Goal: Task Accomplishment & Management: Complete application form

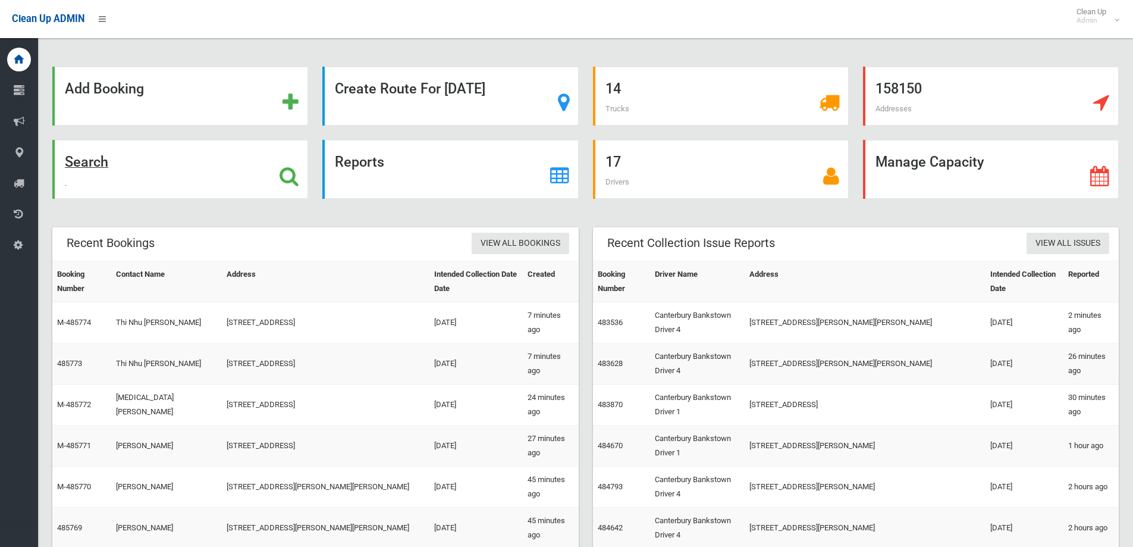
click at [99, 170] on strong "Search" at bounding box center [86, 161] width 43 height 17
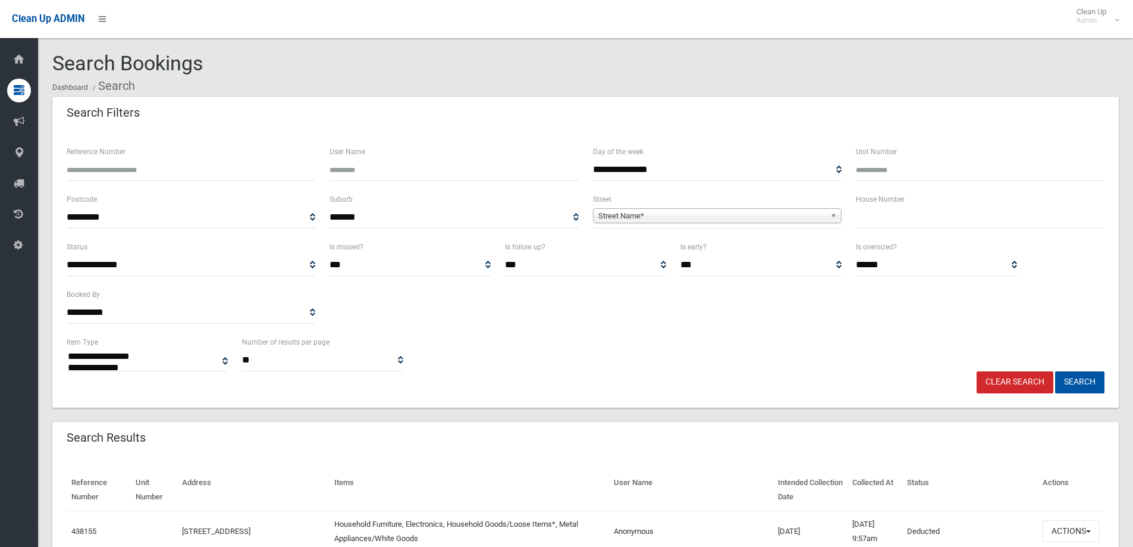
select select
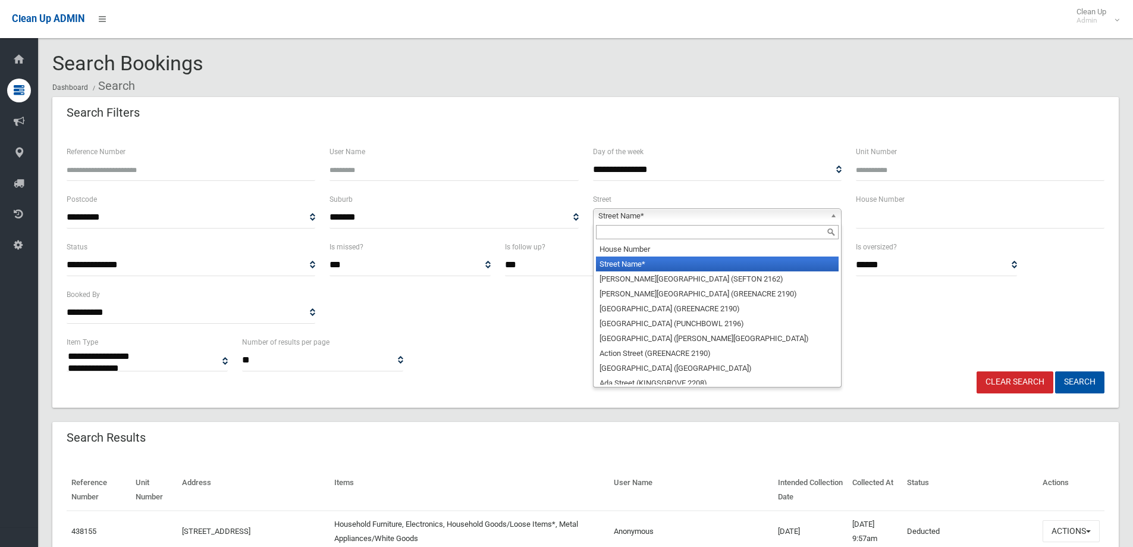
click at [794, 218] on span "Street Name*" at bounding box center [711, 216] width 227 height 14
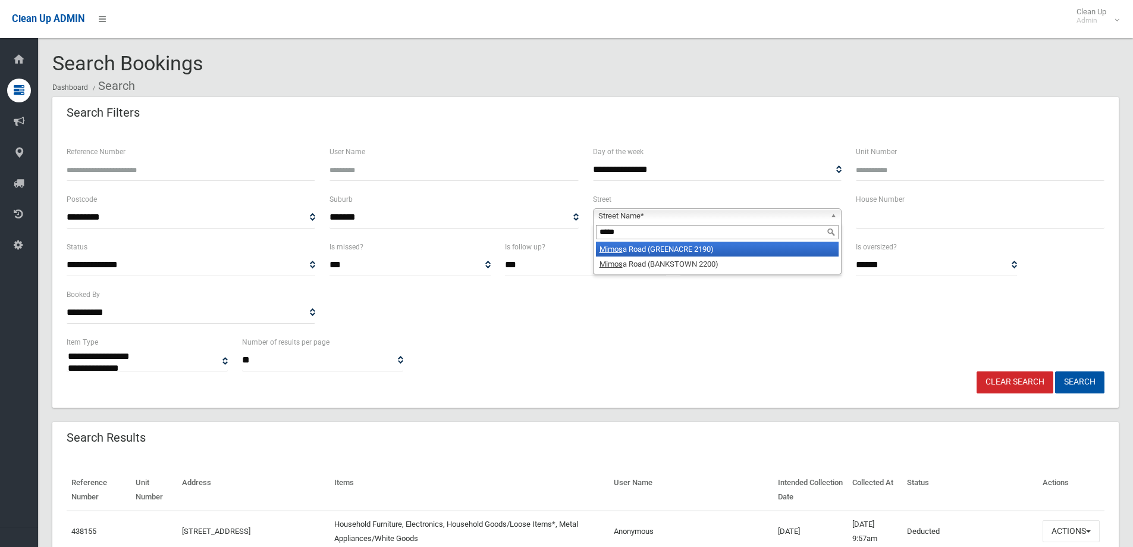
type input "*****"
click at [708, 215] on span "Street Name*" at bounding box center [711, 216] width 227 height 14
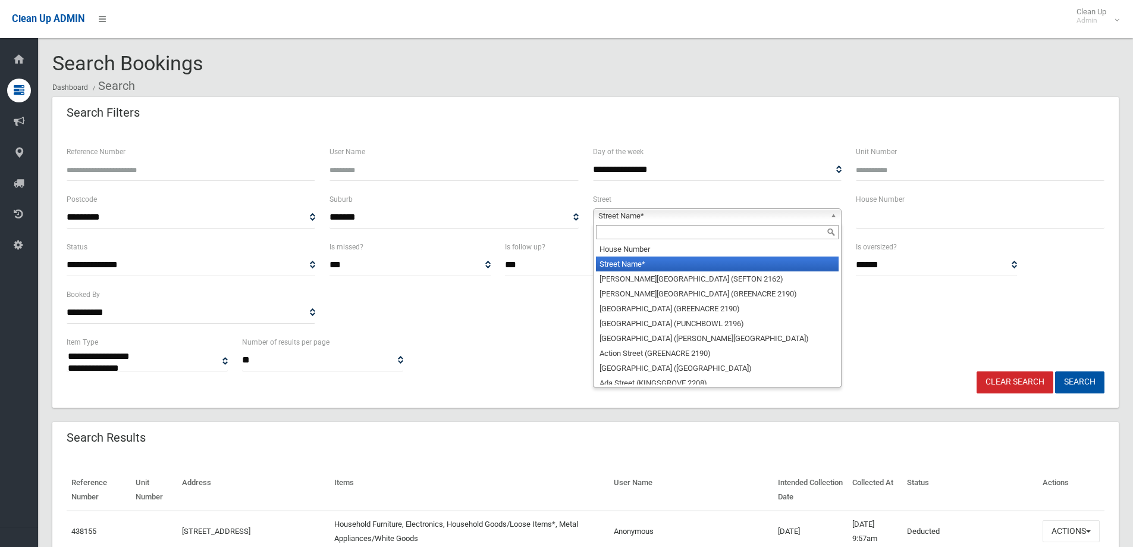
click at [703, 227] on input "text" at bounding box center [717, 232] width 243 height 14
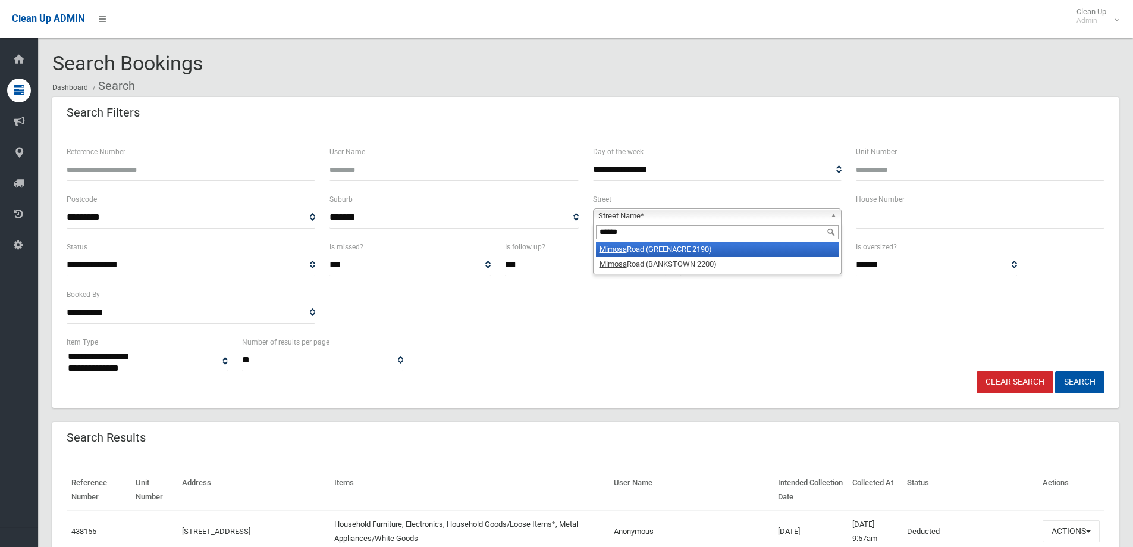
type input "******"
click at [736, 251] on li "Mimosa Road (GREENACRE 2190)" at bounding box center [717, 249] width 243 height 15
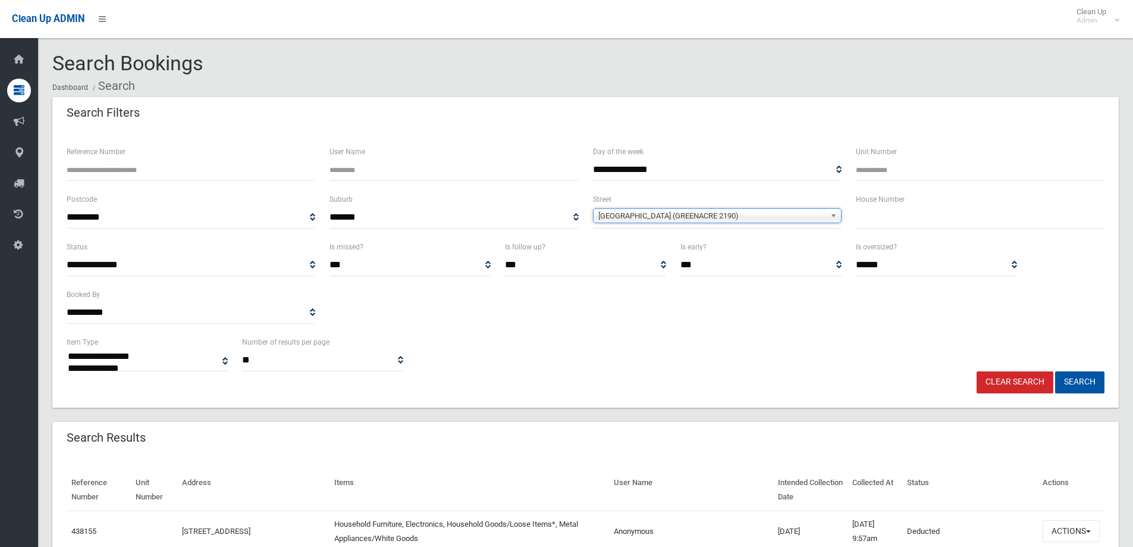
click at [940, 218] on input "text" at bounding box center [980, 217] width 249 height 22
type input "***"
click at [1055, 371] on button "Search" at bounding box center [1079, 382] width 49 height 22
click at [1066, 390] on button "Search" at bounding box center [1079, 382] width 49 height 22
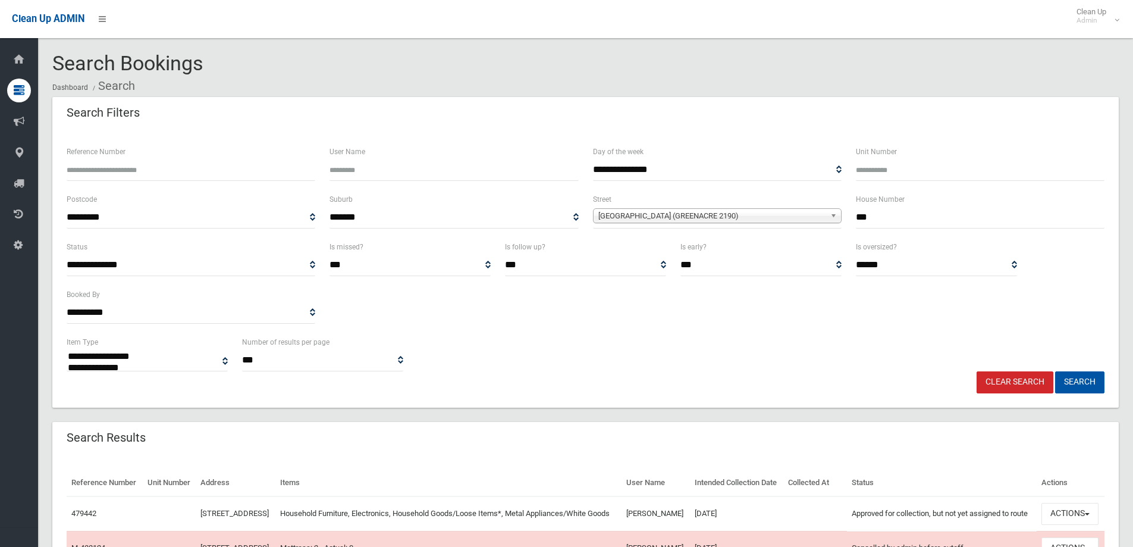
select select
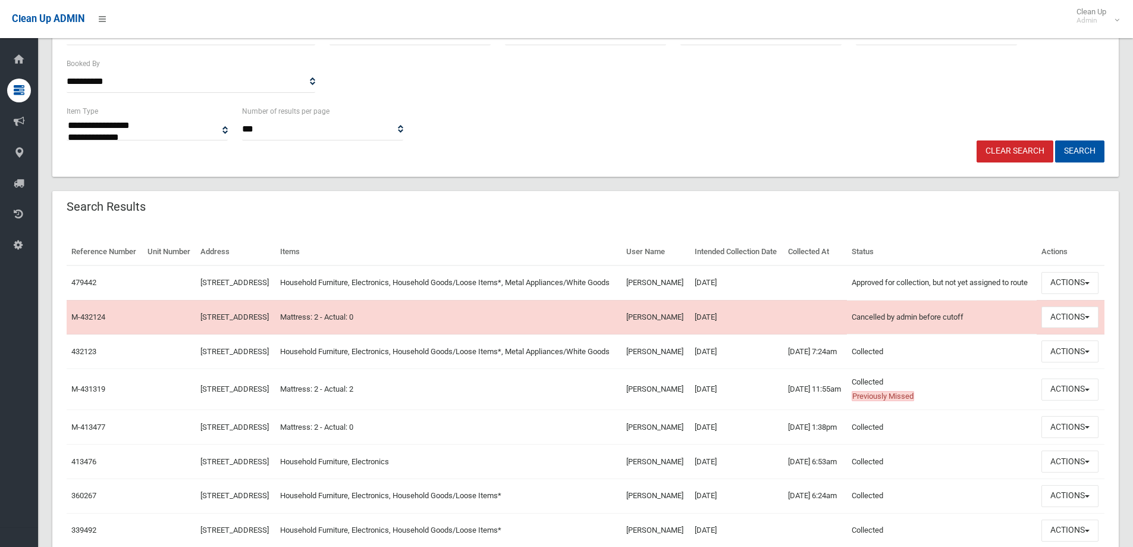
scroll to position [238, 0]
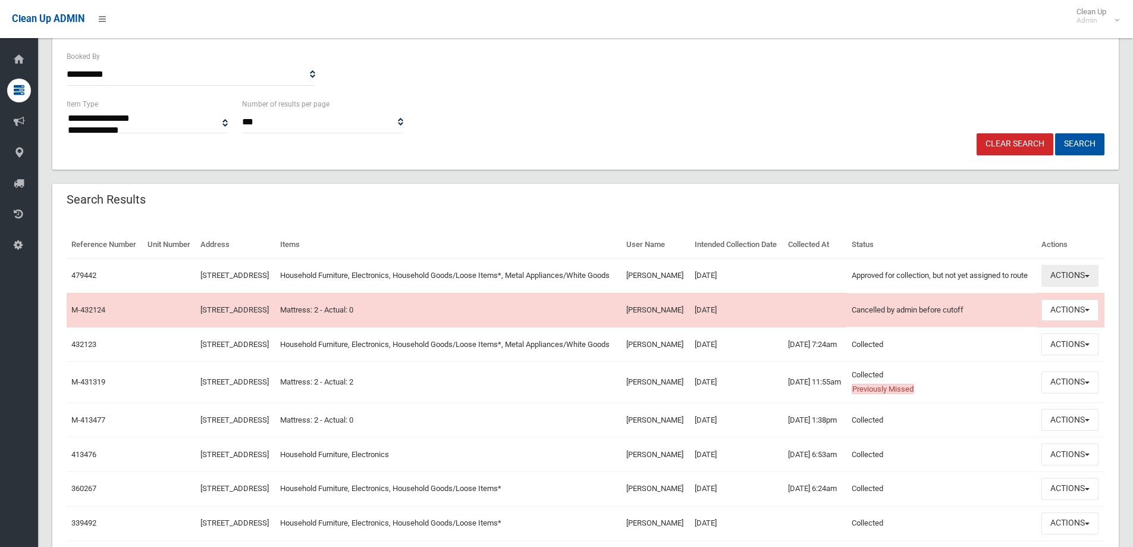
click at [1078, 287] on button "Actions" at bounding box center [1070, 276] width 57 height 22
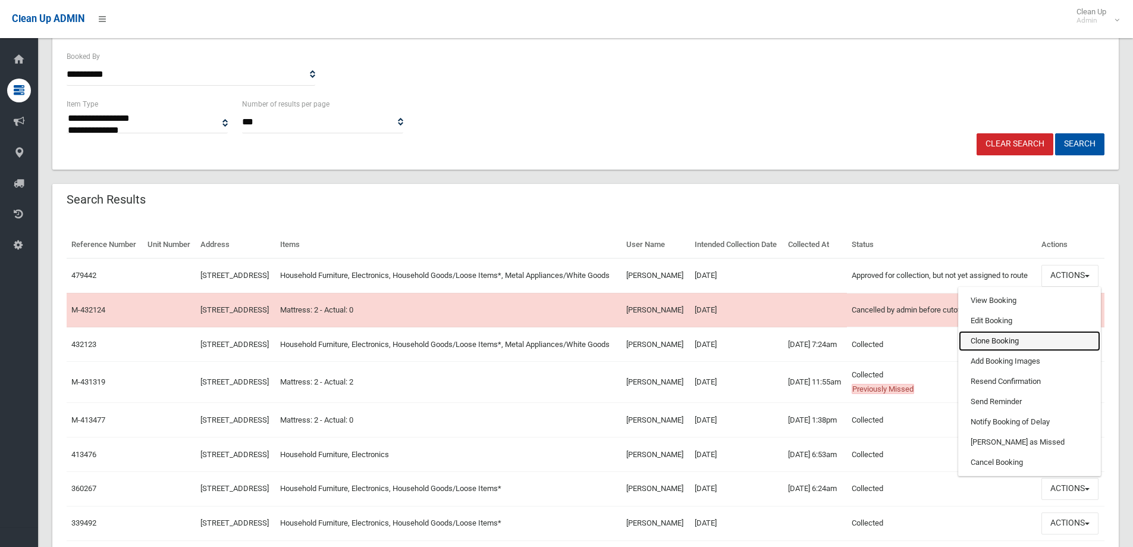
click at [997, 351] on link "Clone Booking" at bounding box center [1030, 341] width 142 height 20
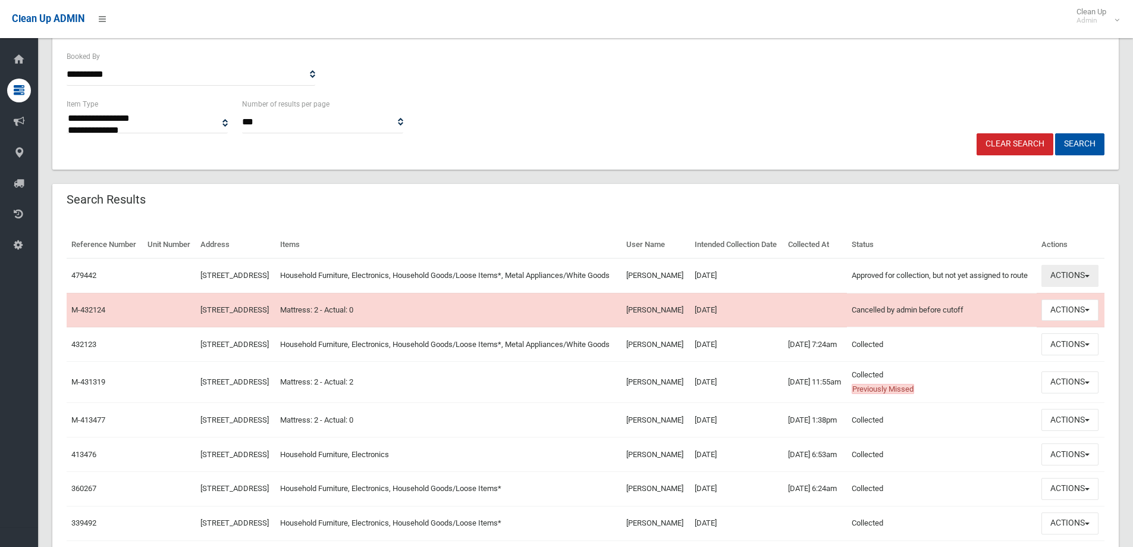
click at [1069, 287] on button "Actions" at bounding box center [1070, 276] width 57 height 22
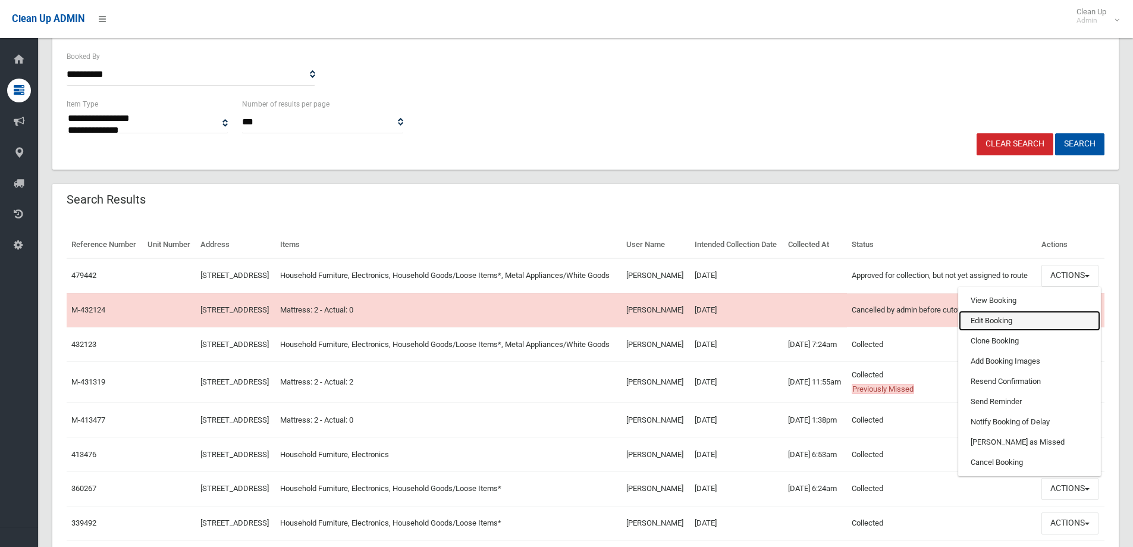
click at [1015, 331] on link "Edit Booking" at bounding box center [1030, 321] width 142 height 20
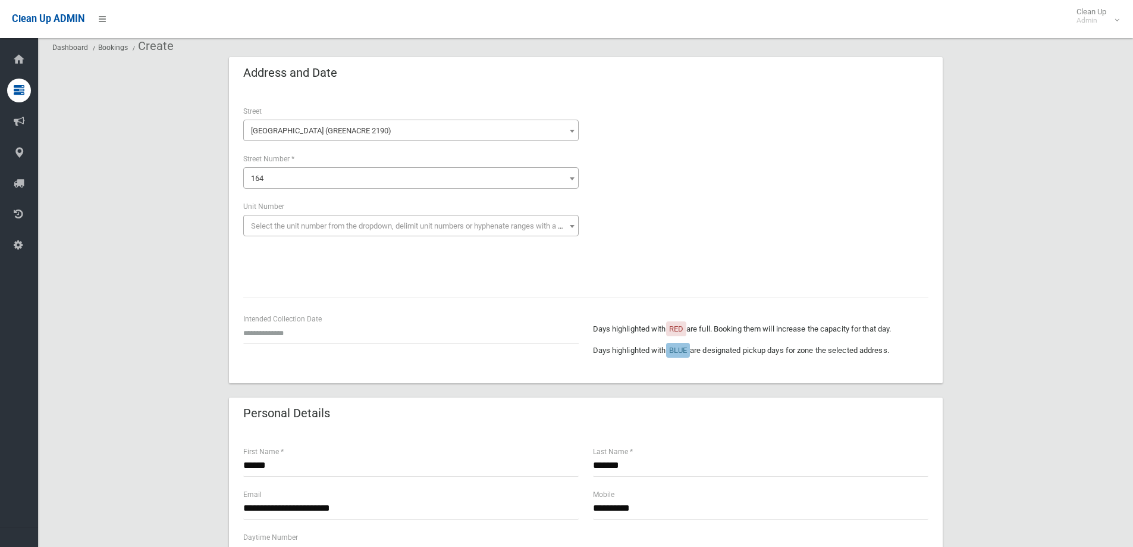
scroll to position [119, 0]
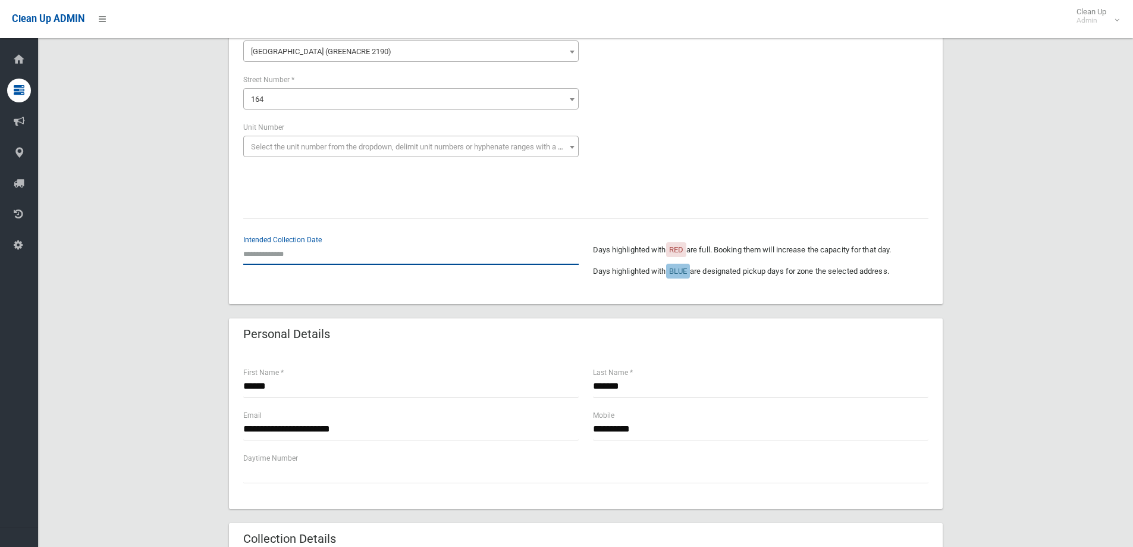
click at [280, 253] on input "text" at bounding box center [410, 254] width 335 height 22
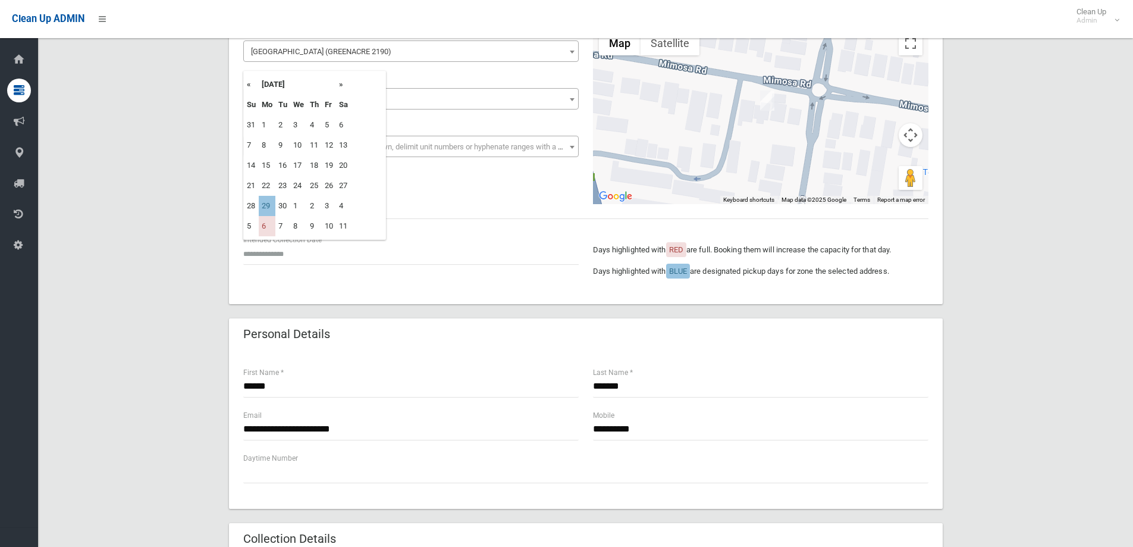
click at [343, 81] on th "»" at bounding box center [343, 84] width 15 height 20
click at [270, 189] on td "20" at bounding box center [267, 185] width 17 height 20
type input "**********"
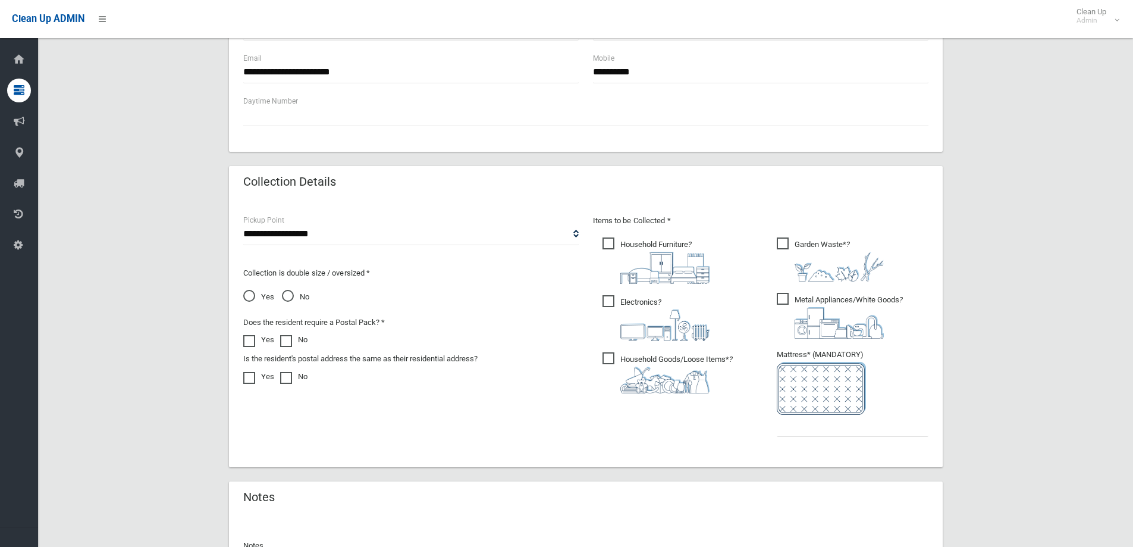
scroll to position [625, 0]
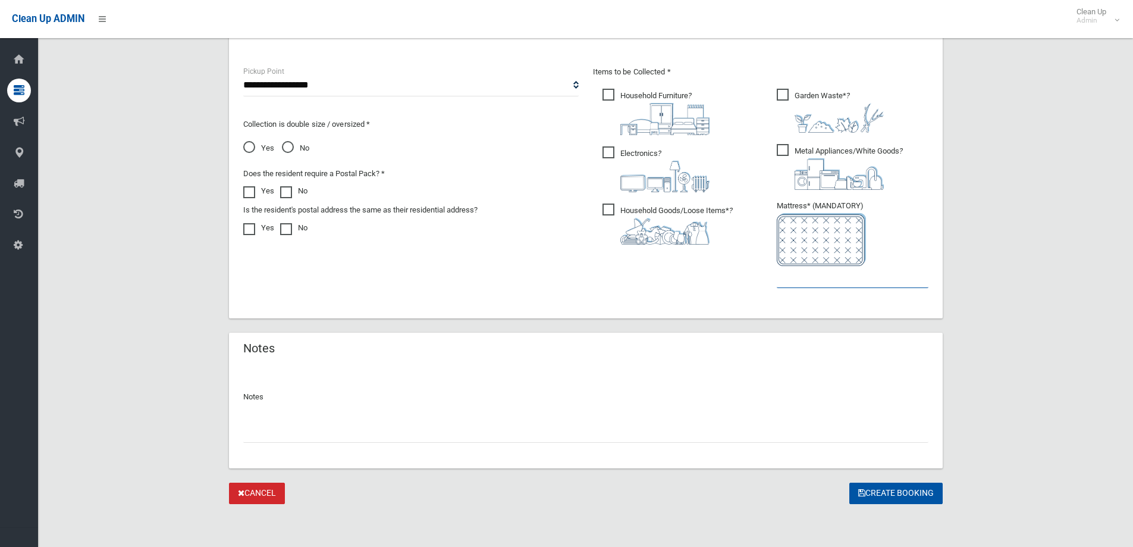
click at [796, 281] on input "text" at bounding box center [853, 277] width 152 height 22
click at [789, 98] on span "Garden Waste* ?" at bounding box center [830, 111] width 107 height 44
click at [810, 287] on input "text" at bounding box center [853, 277] width 152 height 22
type input "*"
click at [366, 431] on input "text" at bounding box center [585, 432] width 685 height 22
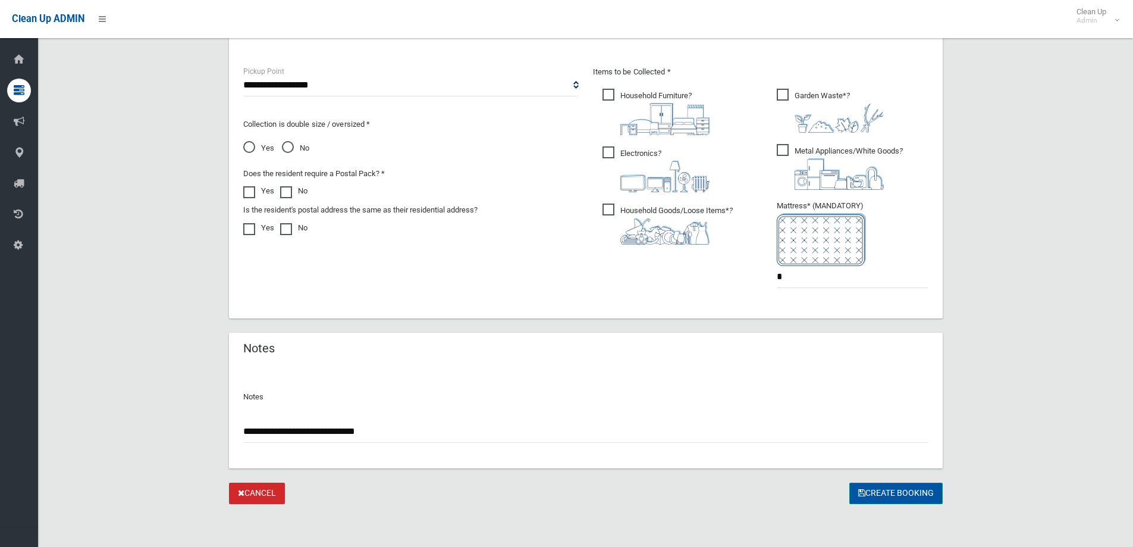
type input "**********"
click at [877, 498] on button "Create Booking" at bounding box center [895, 493] width 93 height 22
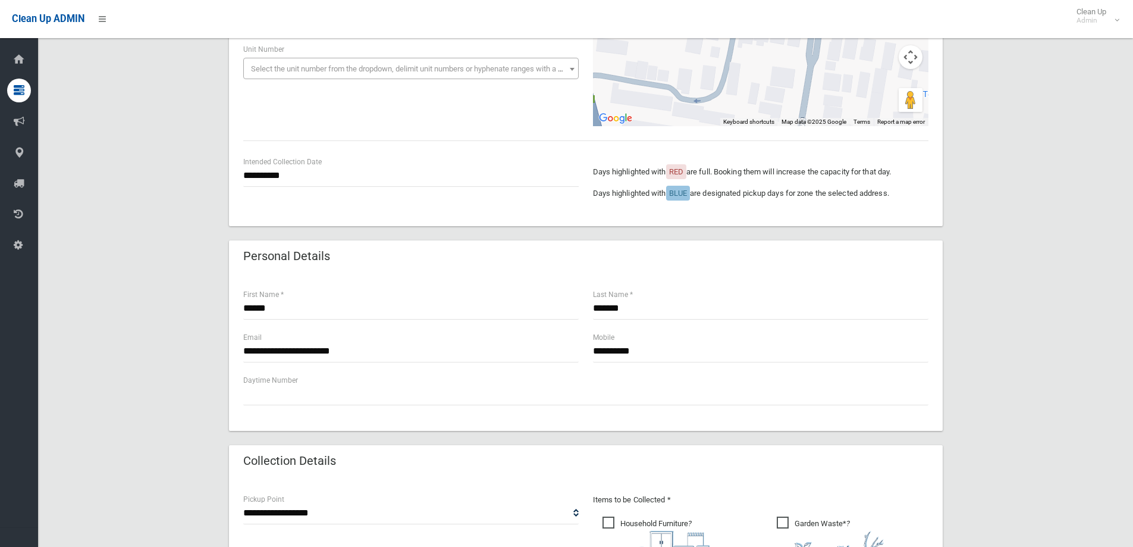
scroll to position [297, 0]
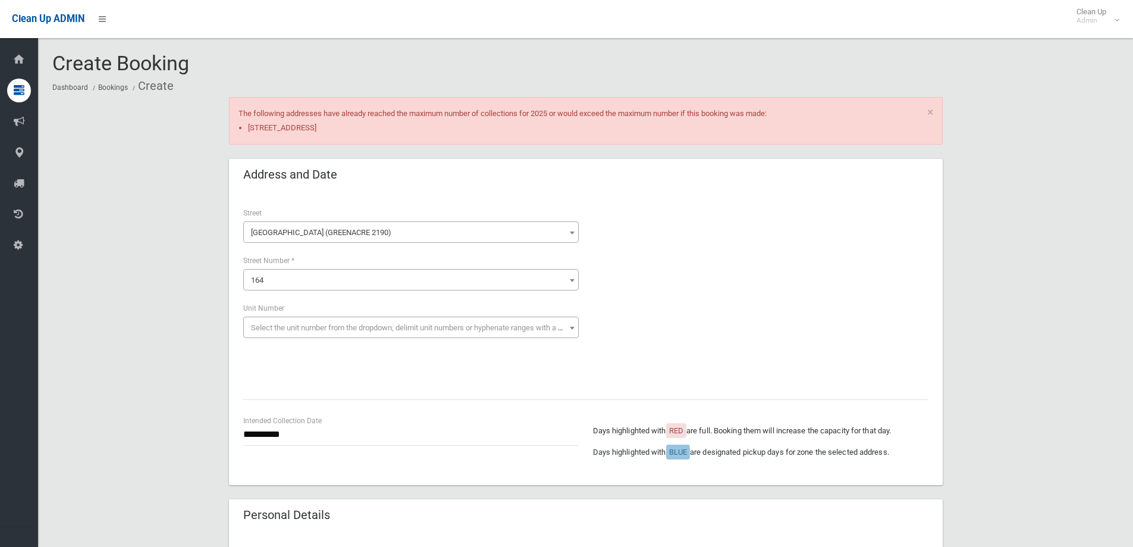
scroll to position [625, 0]
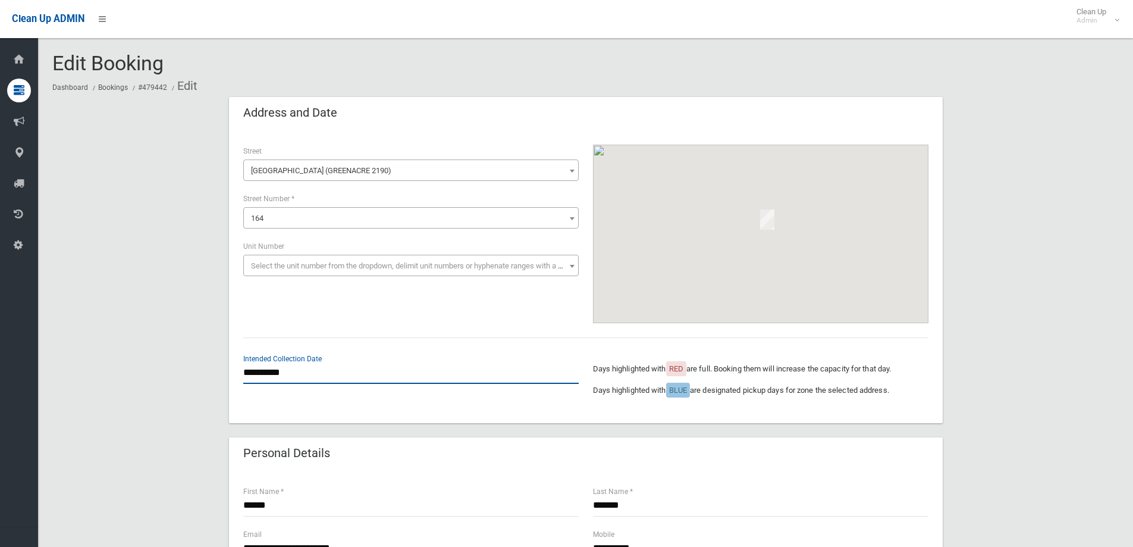
click at [291, 373] on input "**********" at bounding box center [410, 373] width 335 height 22
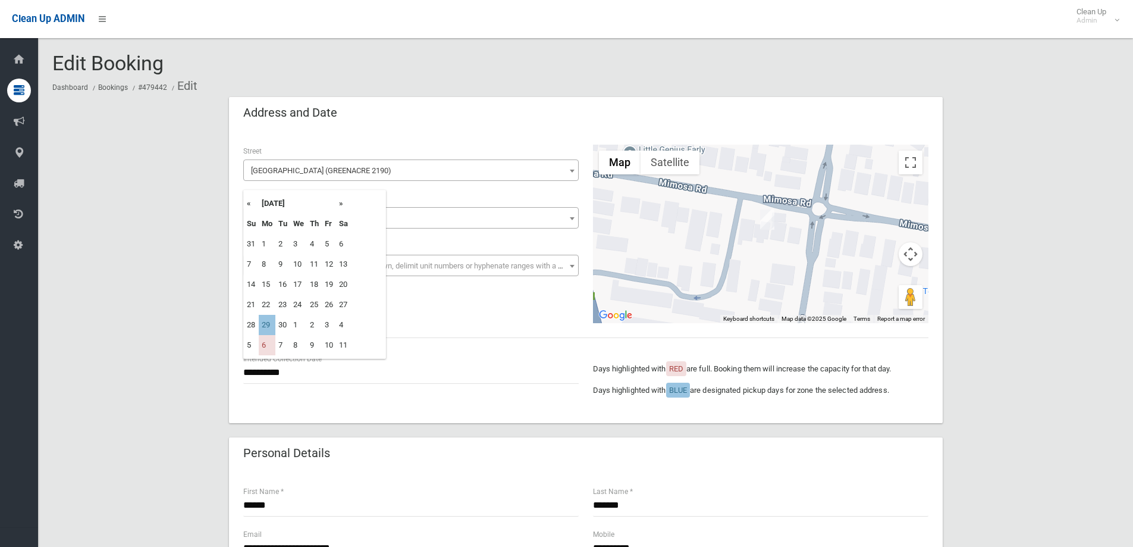
click at [339, 202] on th "»" at bounding box center [343, 203] width 15 height 20
click at [269, 308] on td "20" at bounding box center [267, 304] width 17 height 20
type input "**********"
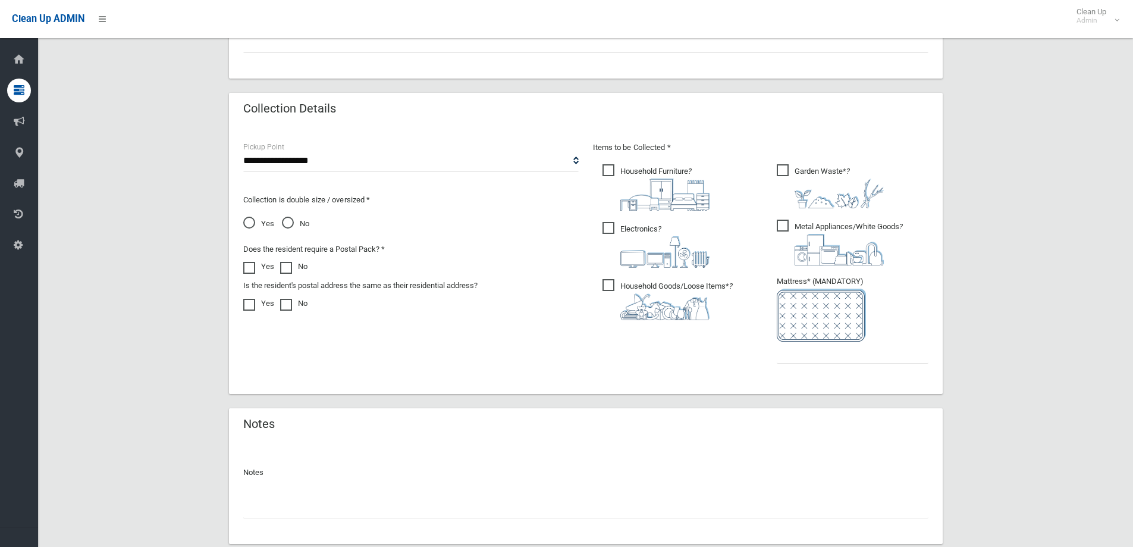
scroll to position [625, 0]
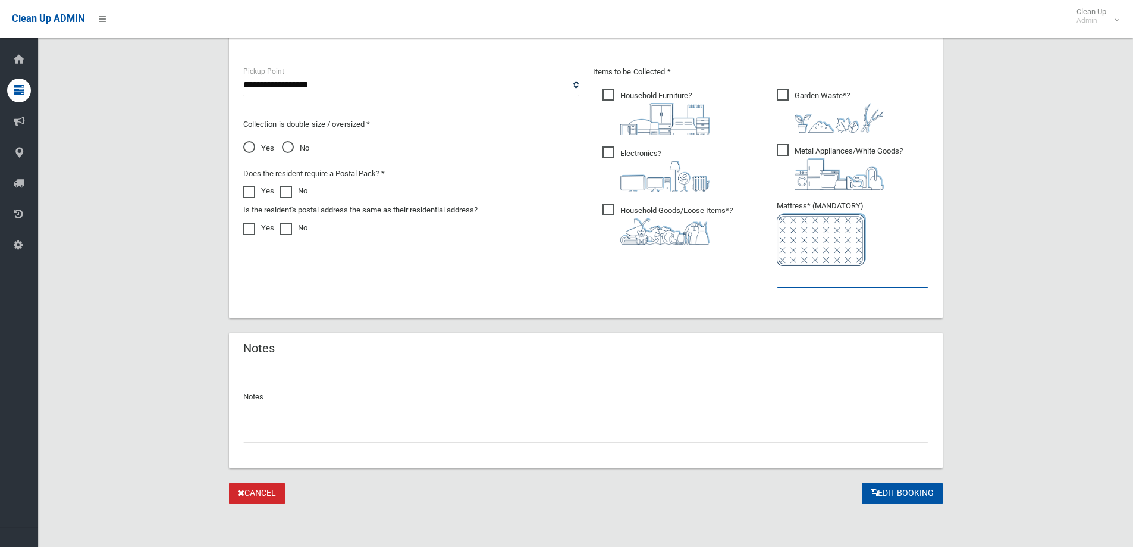
click at [808, 281] on input "text" at bounding box center [853, 277] width 152 height 22
type input "*"
click at [390, 435] on input "text" at bounding box center [585, 432] width 685 height 22
type input "**********"
click at [905, 501] on button "Edit Booking" at bounding box center [902, 493] width 81 height 22
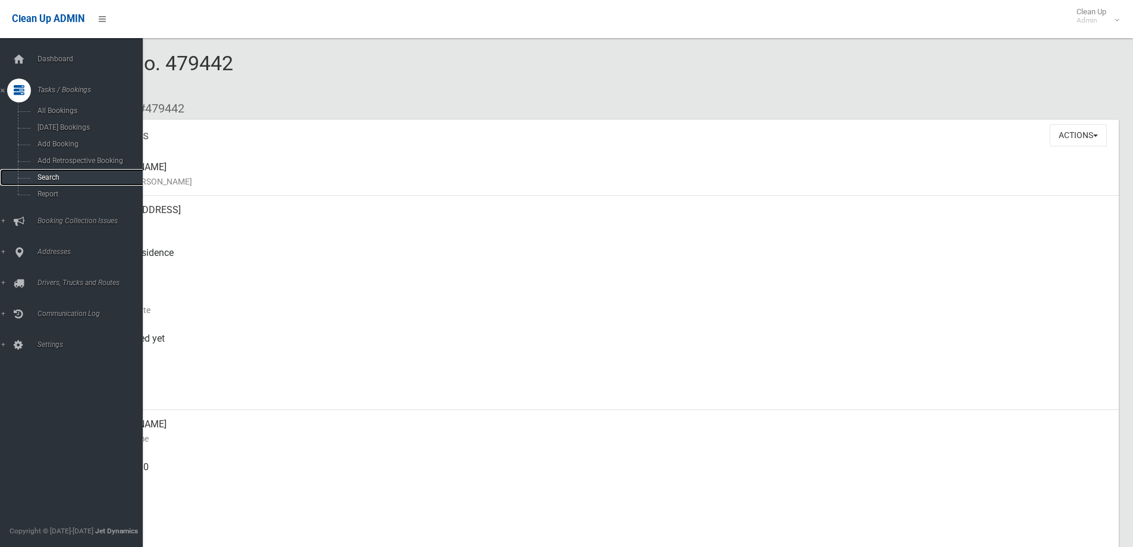
click at [52, 177] on span "Search" at bounding box center [88, 177] width 108 height 8
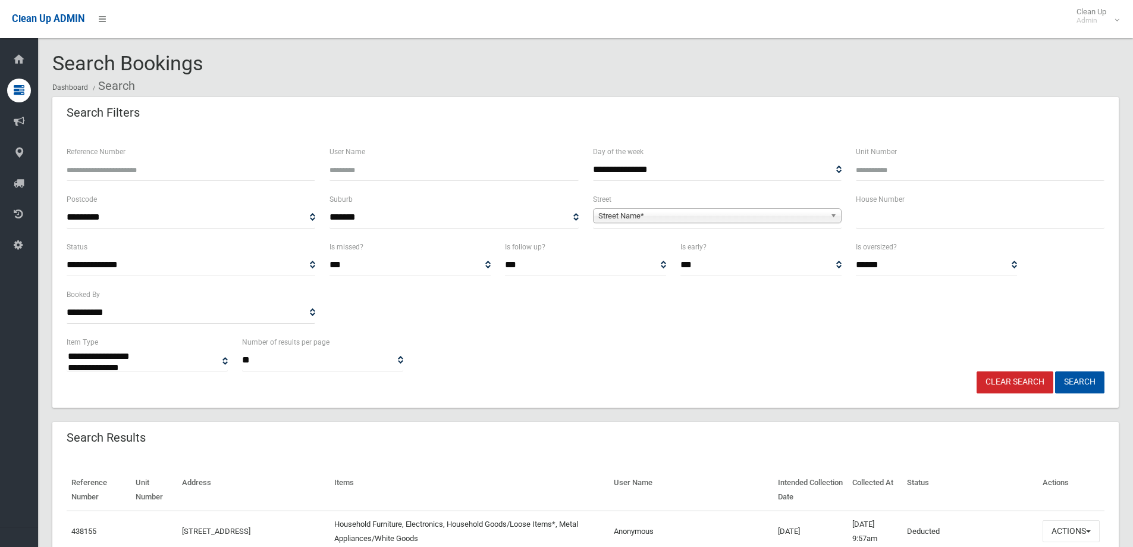
select select
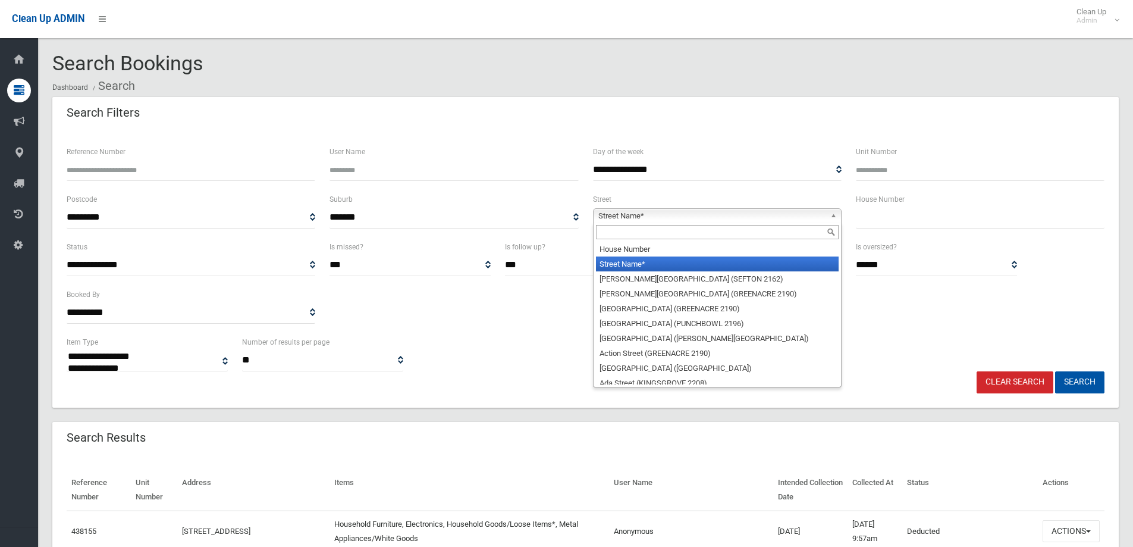
click at [637, 215] on span "Street Name*" at bounding box center [711, 216] width 227 height 14
click at [660, 235] on input "text" at bounding box center [717, 232] width 243 height 14
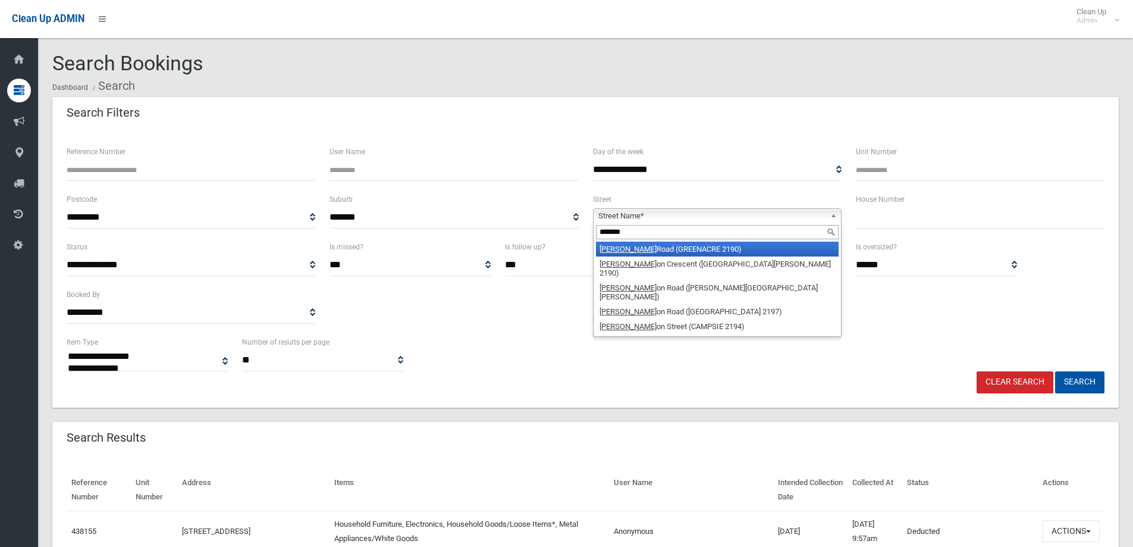
type input "*******"
click at [688, 250] on li "Roberts Road (GREENACRE 2190)" at bounding box center [717, 249] width 243 height 15
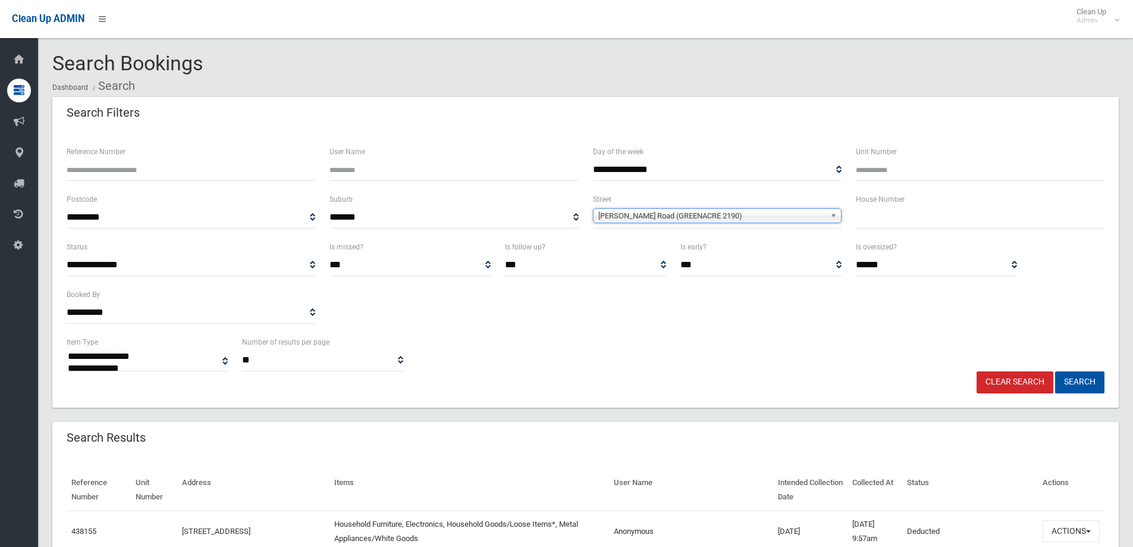
click at [876, 221] on input "text" at bounding box center [980, 217] width 249 height 22
type input "***"
click at [1055, 371] on button "Search" at bounding box center [1079, 382] width 49 height 22
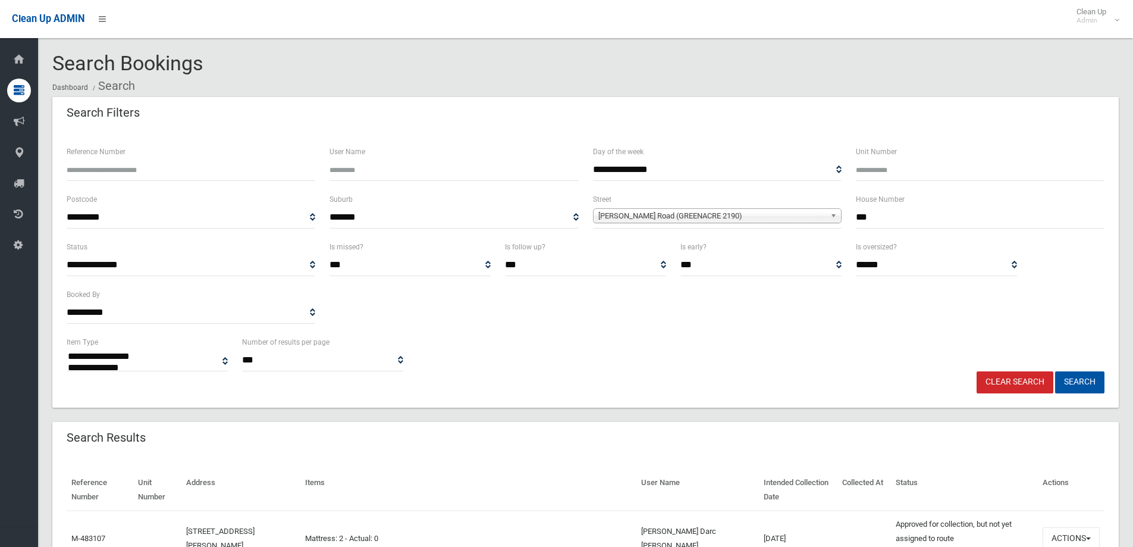
select select
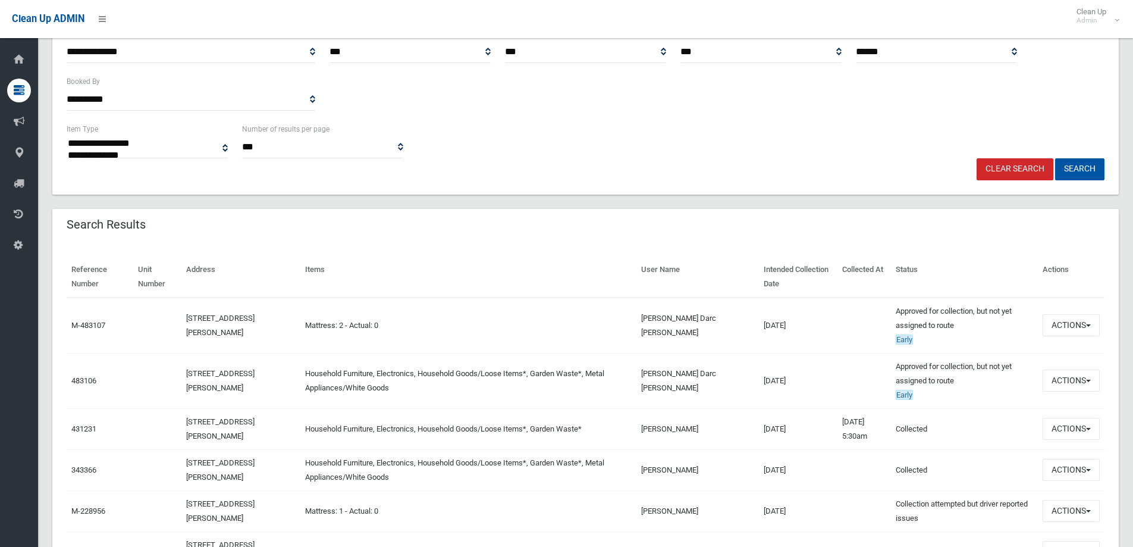
scroll to position [238, 0]
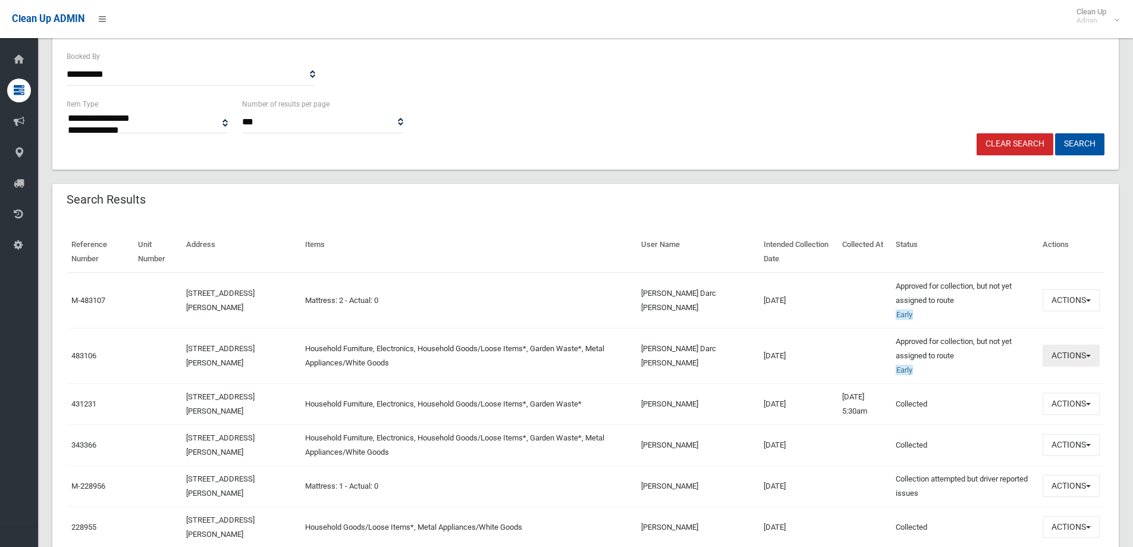
click at [1061, 348] on button "Actions" at bounding box center [1071, 355] width 57 height 22
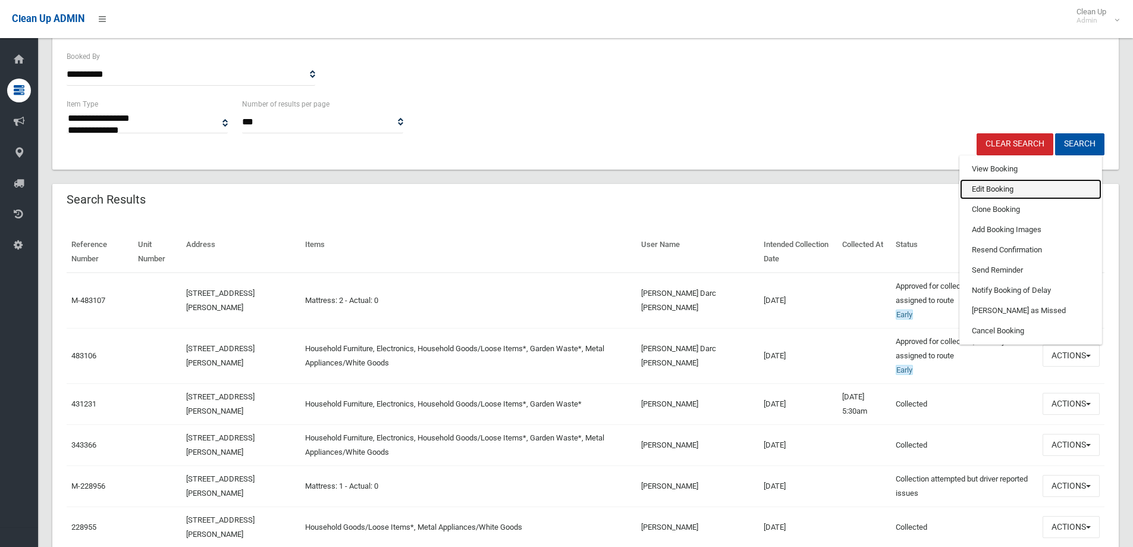
click at [1023, 193] on link "Edit Booking" at bounding box center [1031, 189] width 142 height 20
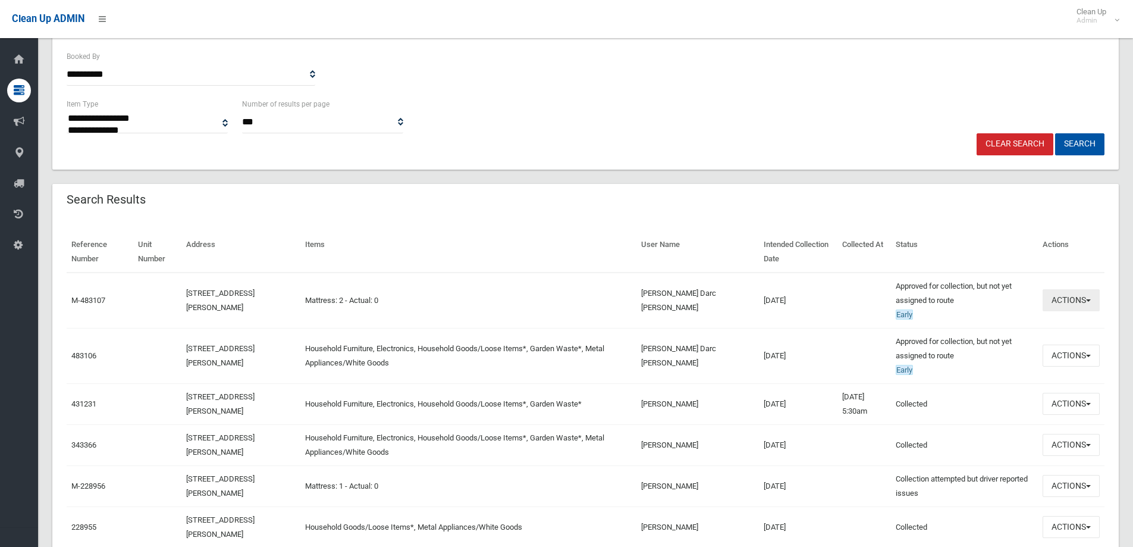
click at [1068, 300] on button "Actions" at bounding box center [1071, 300] width 57 height 22
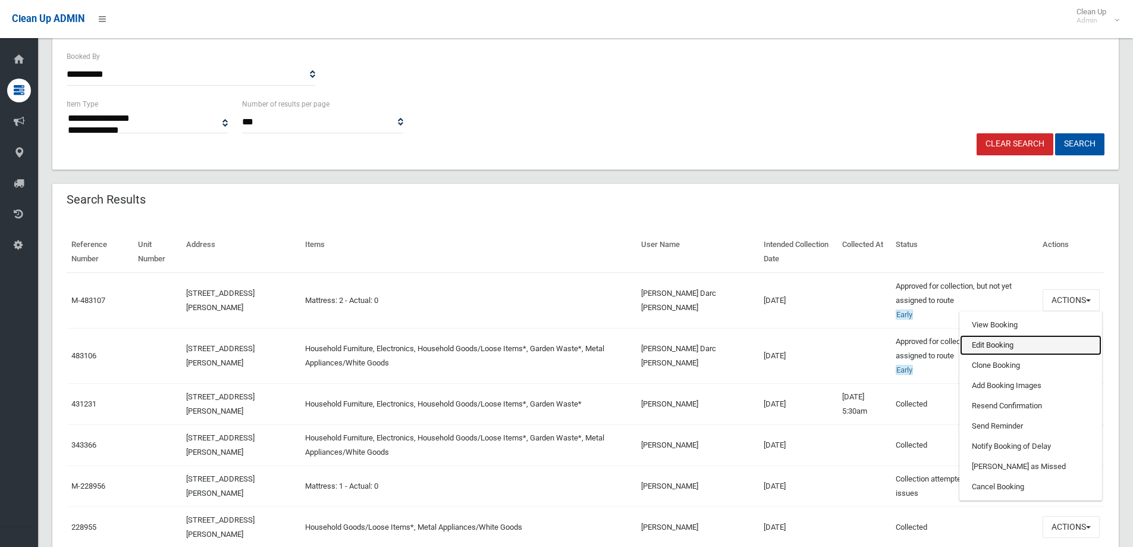
click at [1017, 340] on link "Edit Booking" at bounding box center [1031, 345] width 142 height 20
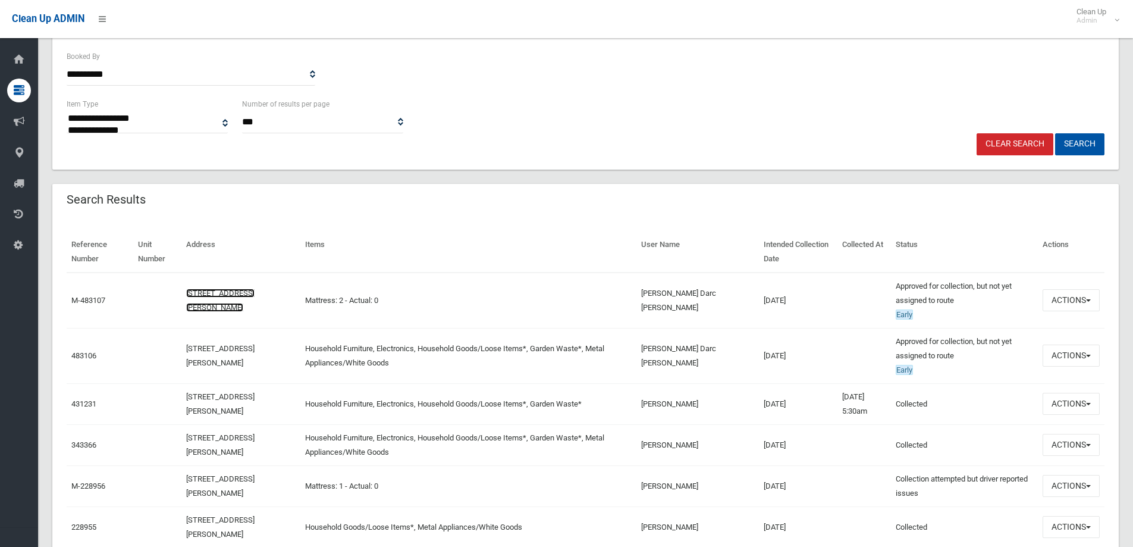
click at [237, 289] on link "332 Roberts Road, GREENACRE NSW 2190" at bounding box center [220, 300] width 68 height 23
click at [1065, 363] on button "Actions" at bounding box center [1071, 355] width 57 height 22
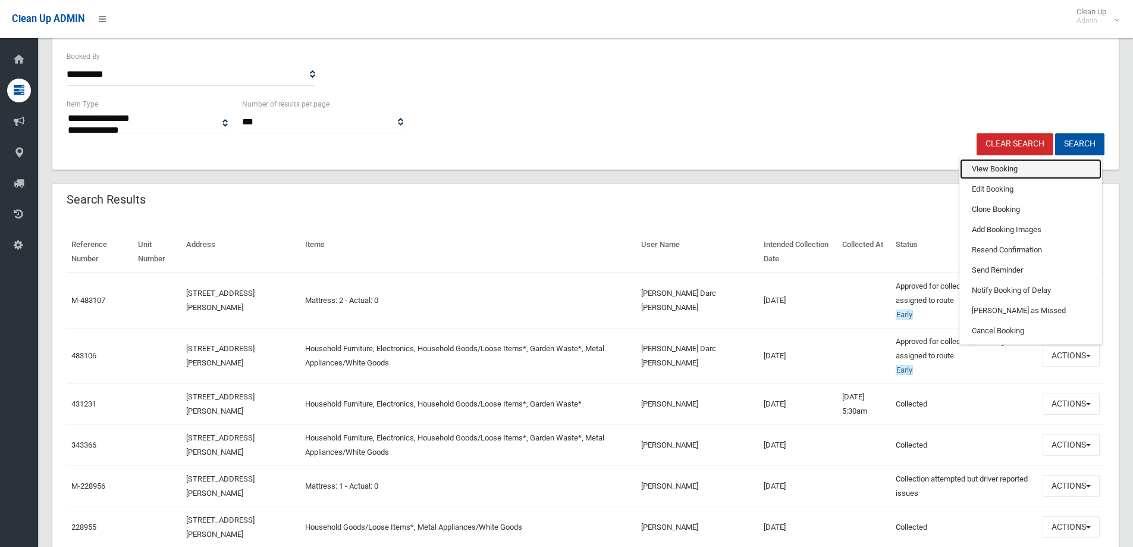
click at [1000, 171] on link "View Booking" at bounding box center [1031, 169] width 142 height 20
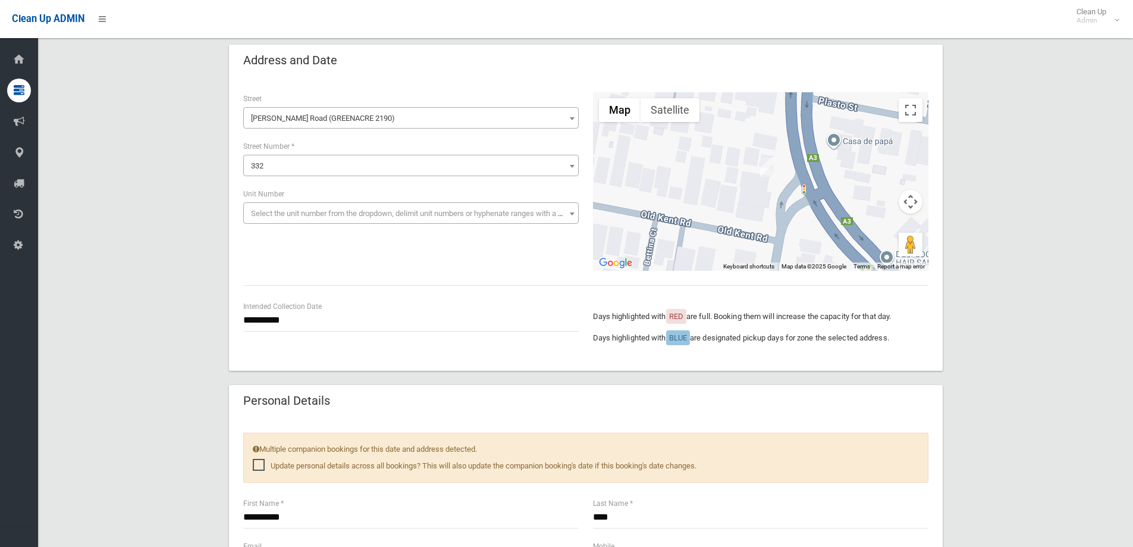
scroll to position [178, 0]
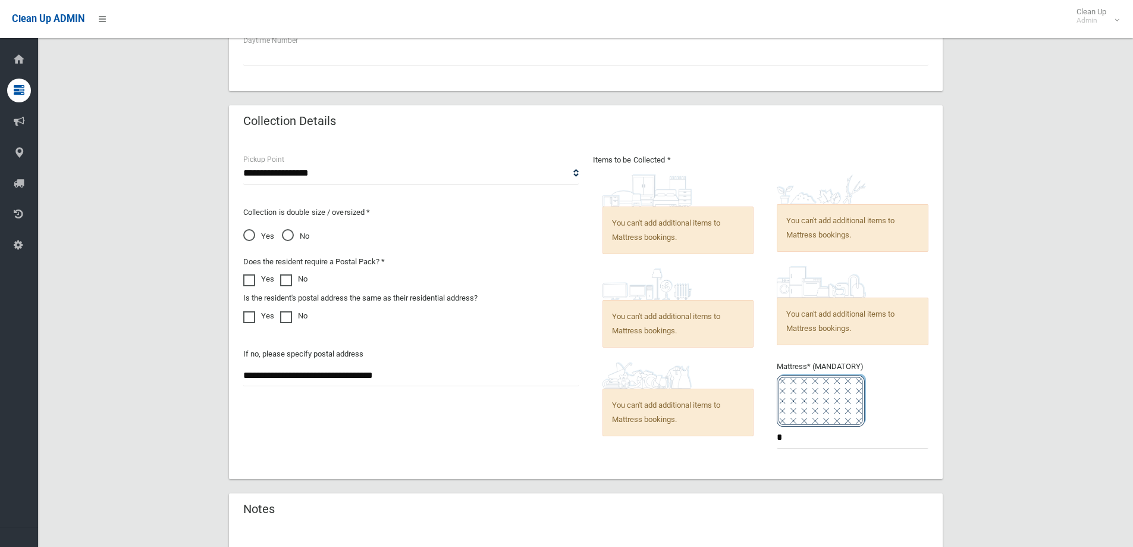
scroll to position [879, 0]
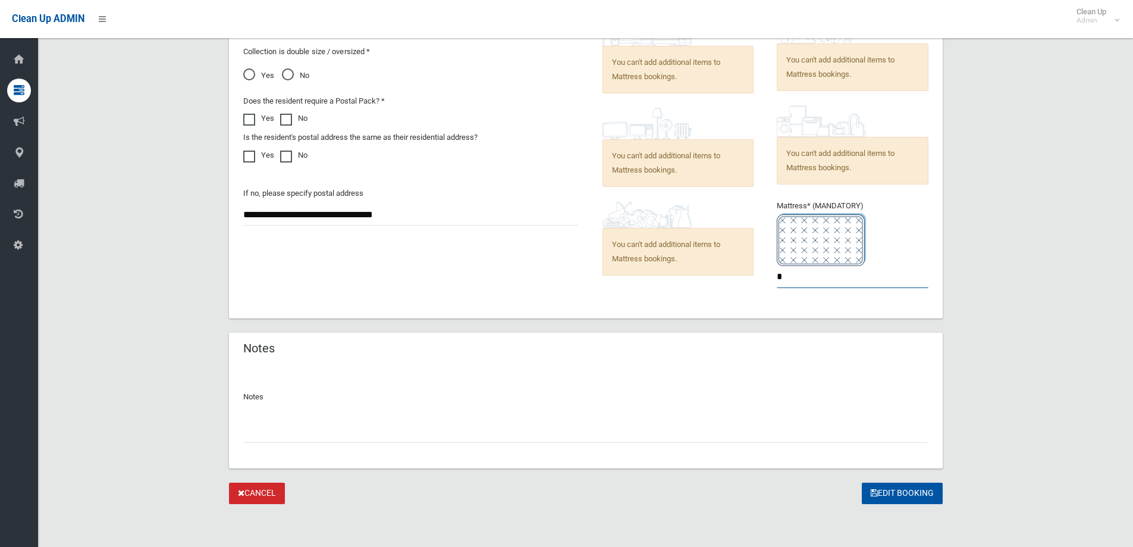
drag, startPoint x: 794, startPoint y: 286, endPoint x: 699, endPoint y: 255, distance: 99.5
click at [755, 278] on div "Items to be Collected * You can't add additional items to Mattress bookings. *" at bounding box center [761, 148] width 350 height 312
type input "*"
click at [909, 486] on button "Edit Booking" at bounding box center [902, 493] width 81 height 22
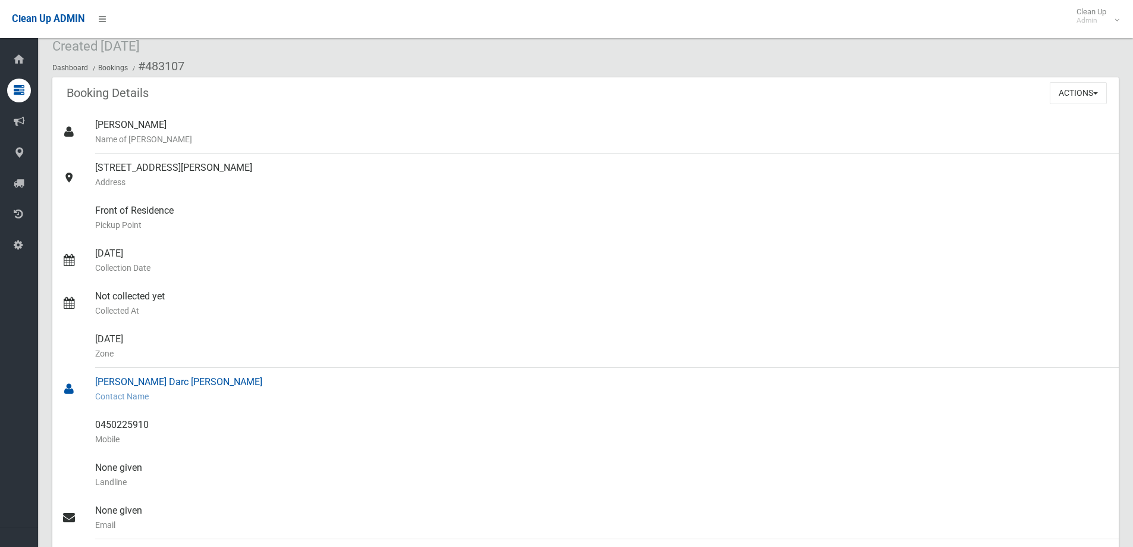
scroll to position [21, 0]
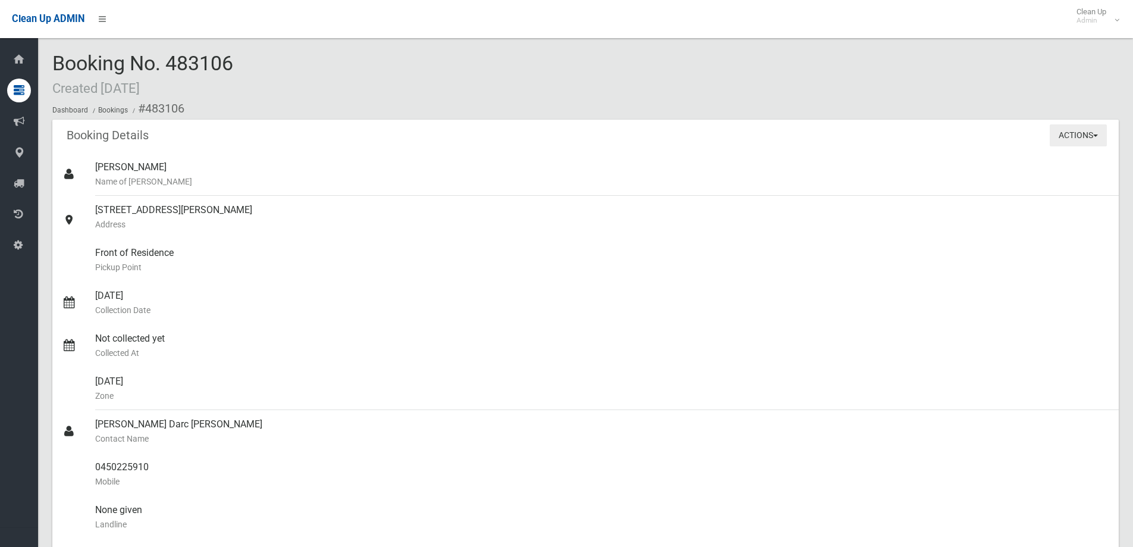
click at [1066, 143] on button "Actions" at bounding box center [1078, 135] width 57 height 22
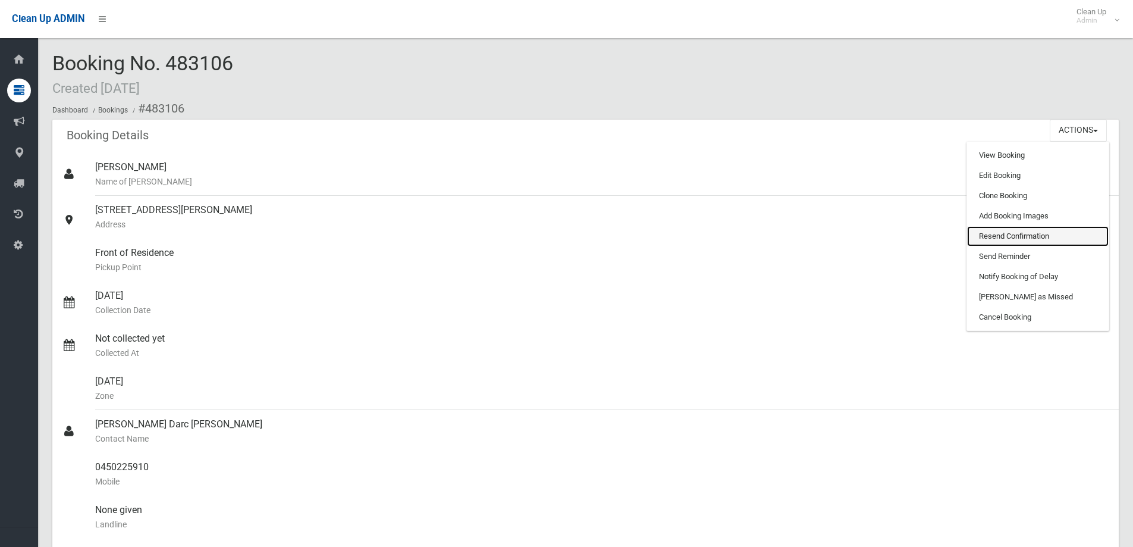
click at [1014, 238] on link "Resend Confirmation" at bounding box center [1038, 236] width 142 height 20
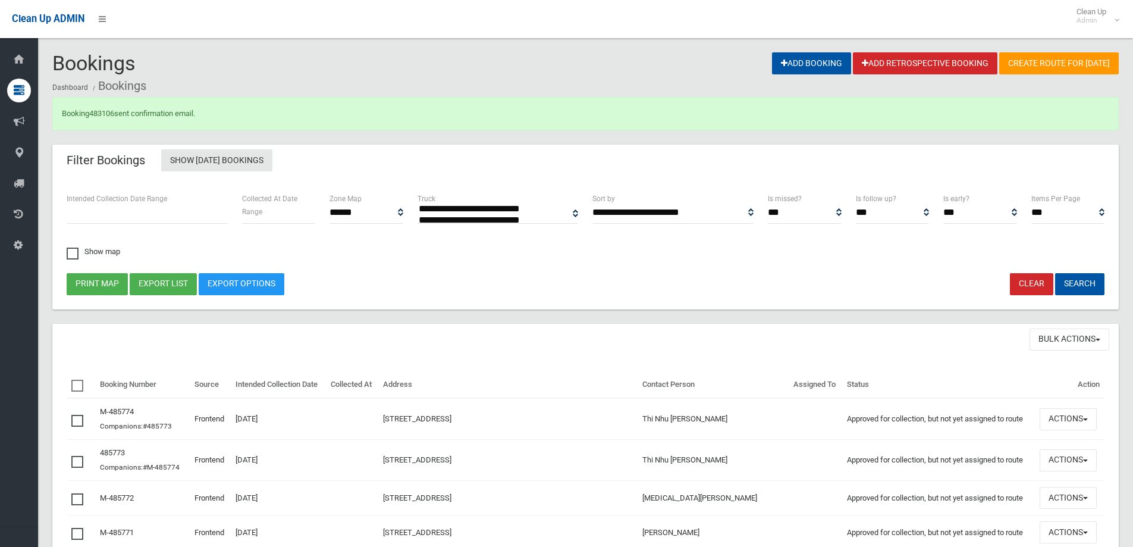
select select
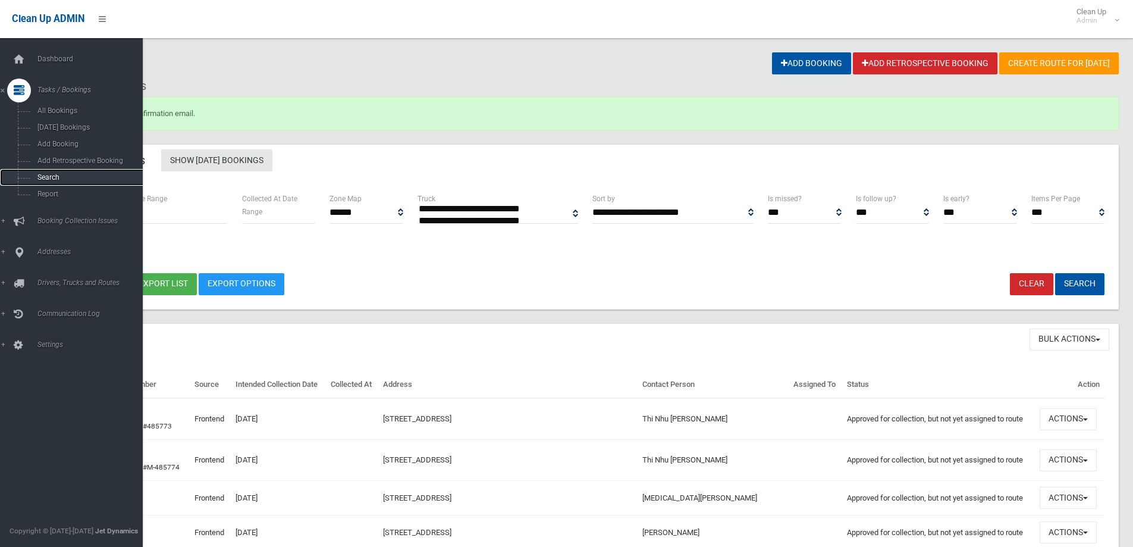
click at [67, 178] on span "Search" at bounding box center [88, 177] width 108 height 8
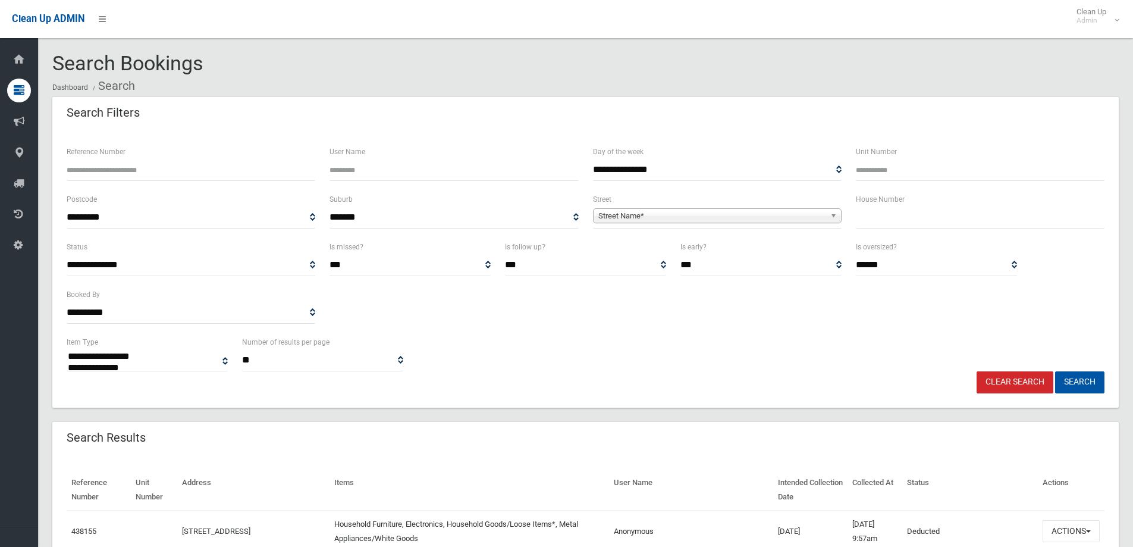
select select
click at [671, 213] on span "Street Name*" at bounding box center [711, 216] width 227 height 14
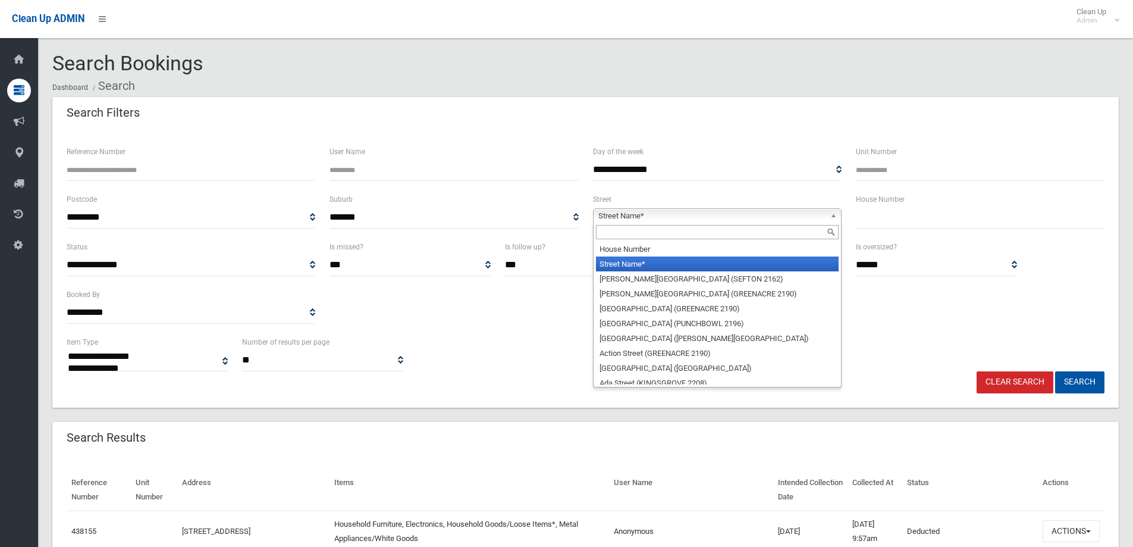
click at [651, 234] on input "text" at bounding box center [717, 232] width 243 height 14
click at [649, 234] on input "text" at bounding box center [717, 232] width 243 height 14
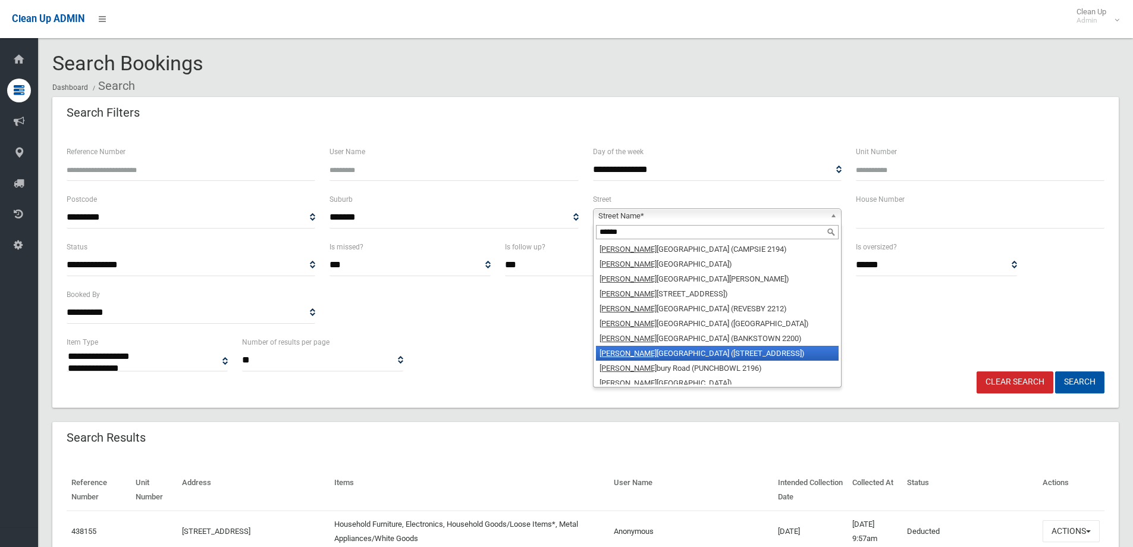
scroll to position [36, 0]
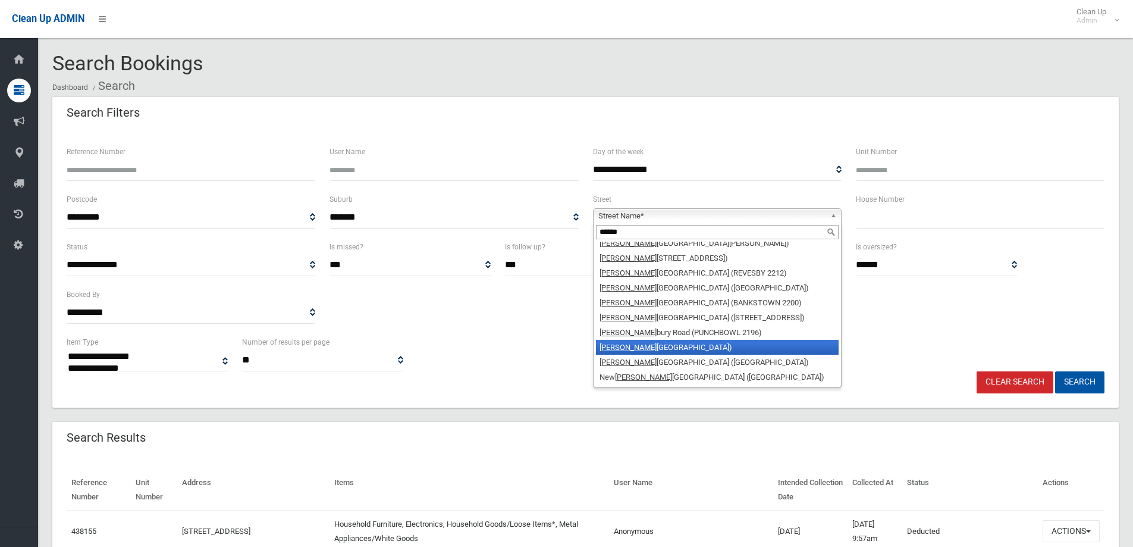
type input "******"
click at [714, 349] on li "[PERSON_NAME][GEOGRAPHIC_DATA])" at bounding box center [717, 347] width 243 height 15
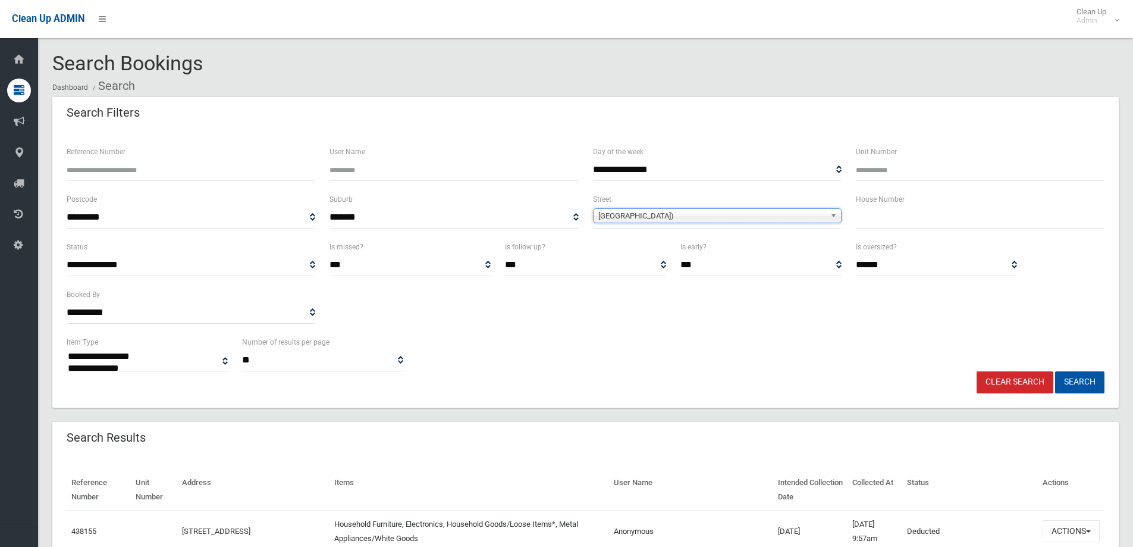
click at [896, 218] on input "text" at bounding box center [980, 217] width 249 height 22
type input "***"
click at [1078, 381] on button "Search" at bounding box center [1079, 382] width 49 height 22
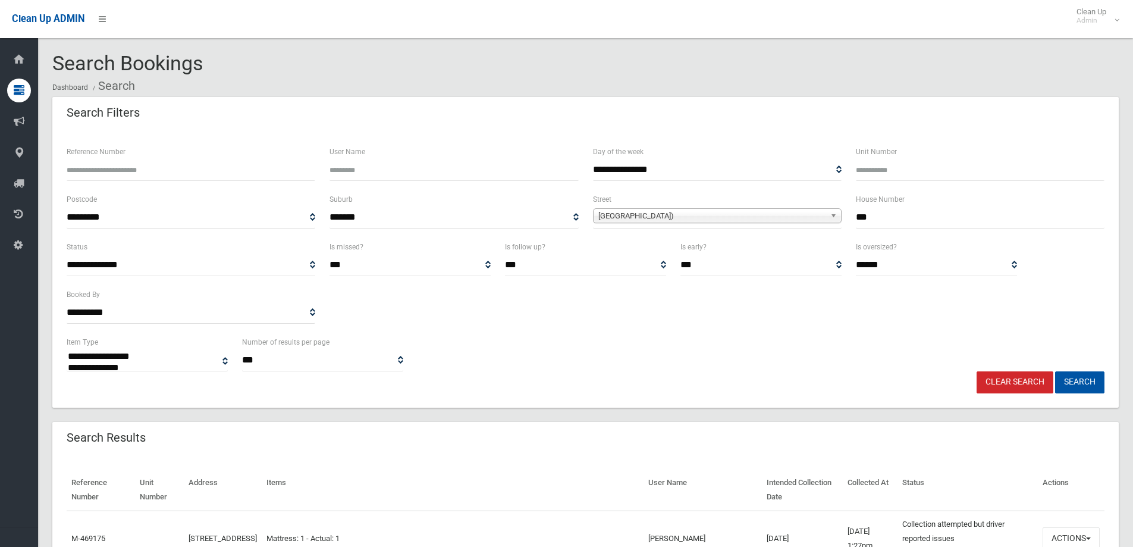
select select
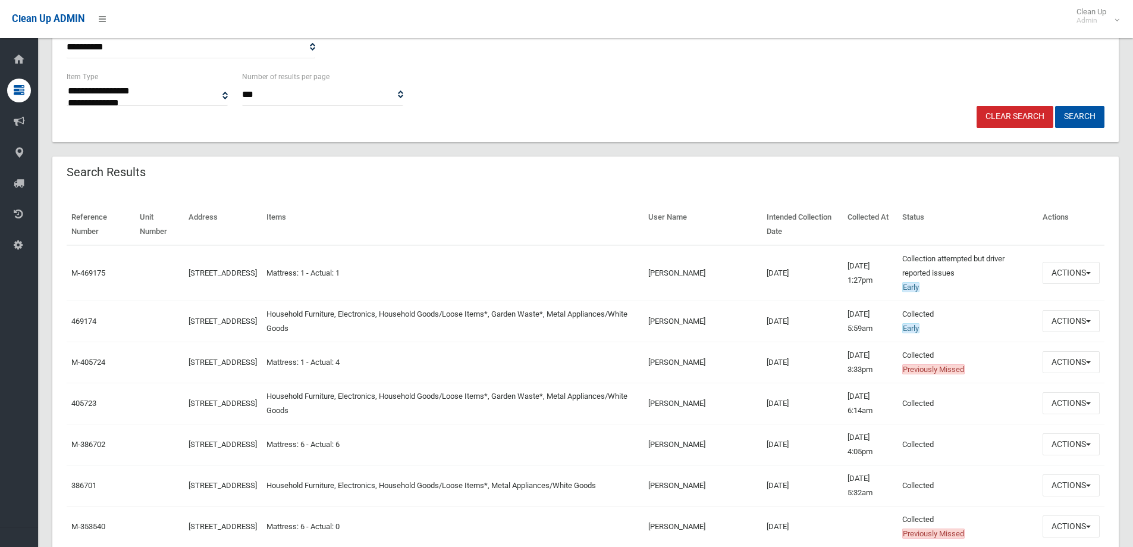
scroll to position [297, 0]
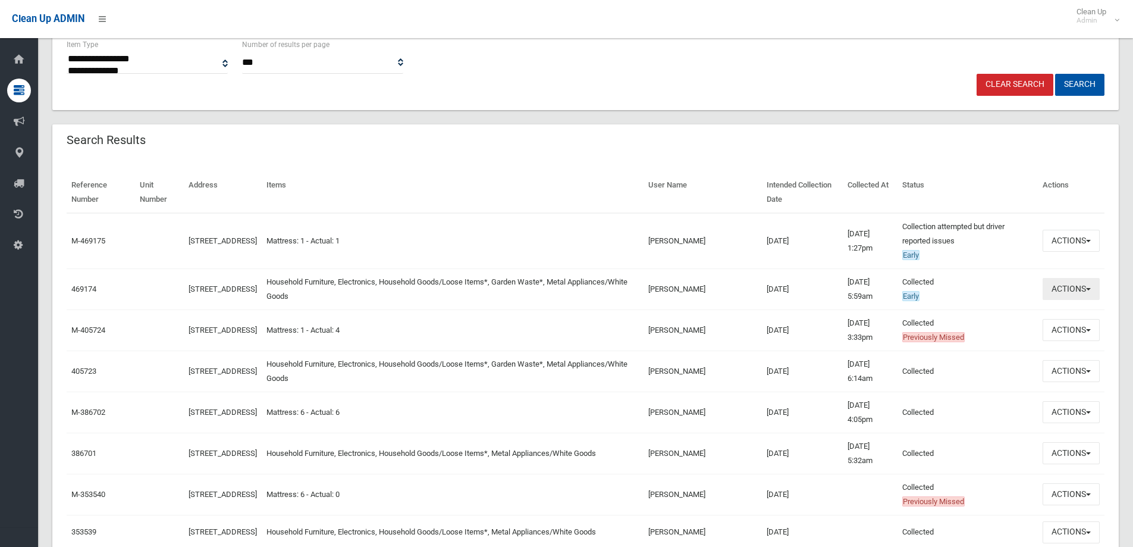
click at [1060, 290] on button "Actions" at bounding box center [1071, 289] width 57 height 22
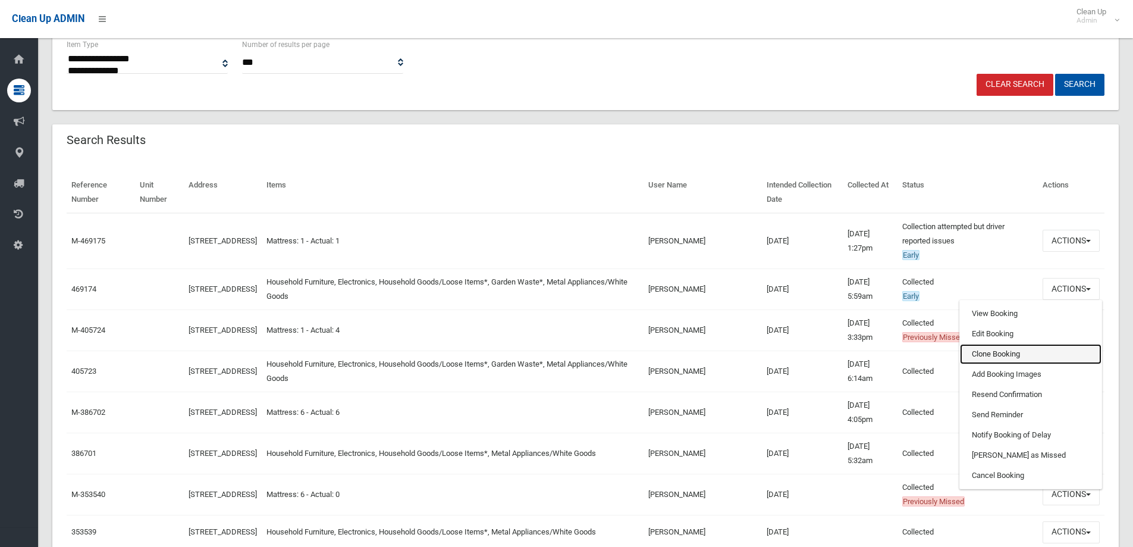
click at [1012, 356] on link "Clone Booking" at bounding box center [1031, 354] width 142 height 20
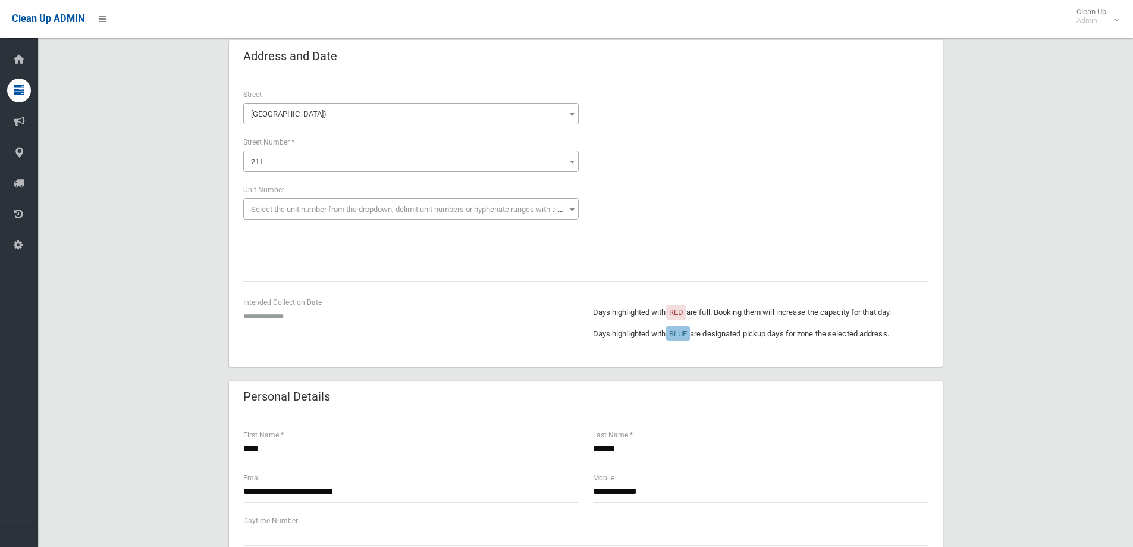
scroll to position [59, 0]
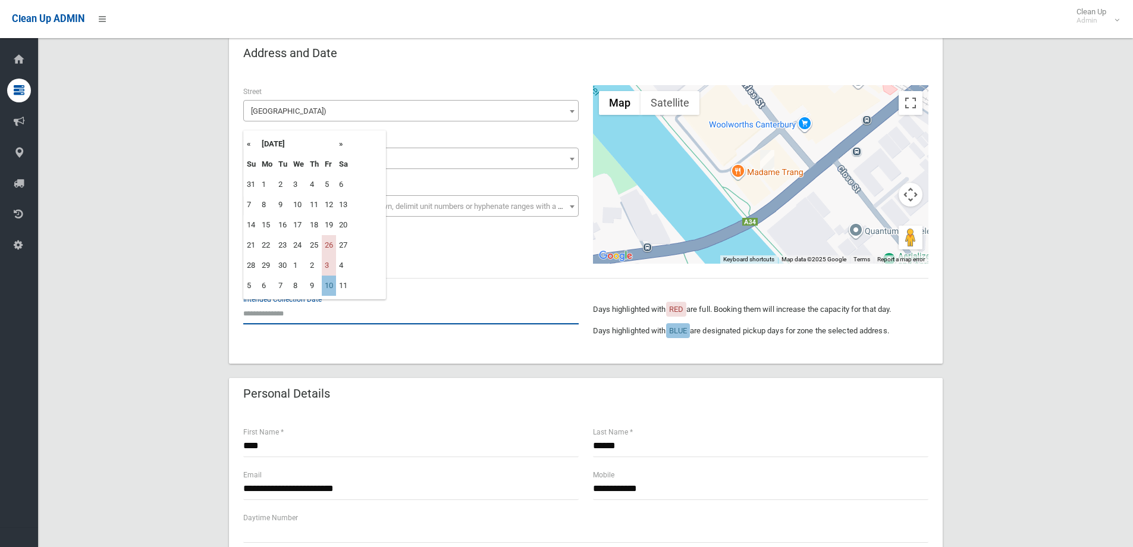
click at [292, 310] on input "text" at bounding box center [410, 313] width 335 height 22
click at [343, 142] on th "»" at bounding box center [343, 144] width 15 height 20
click at [343, 143] on th "»" at bounding box center [343, 144] width 15 height 20
click at [328, 209] on td "7" at bounding box center [329, 205] width 14 height 20
type input "**********"
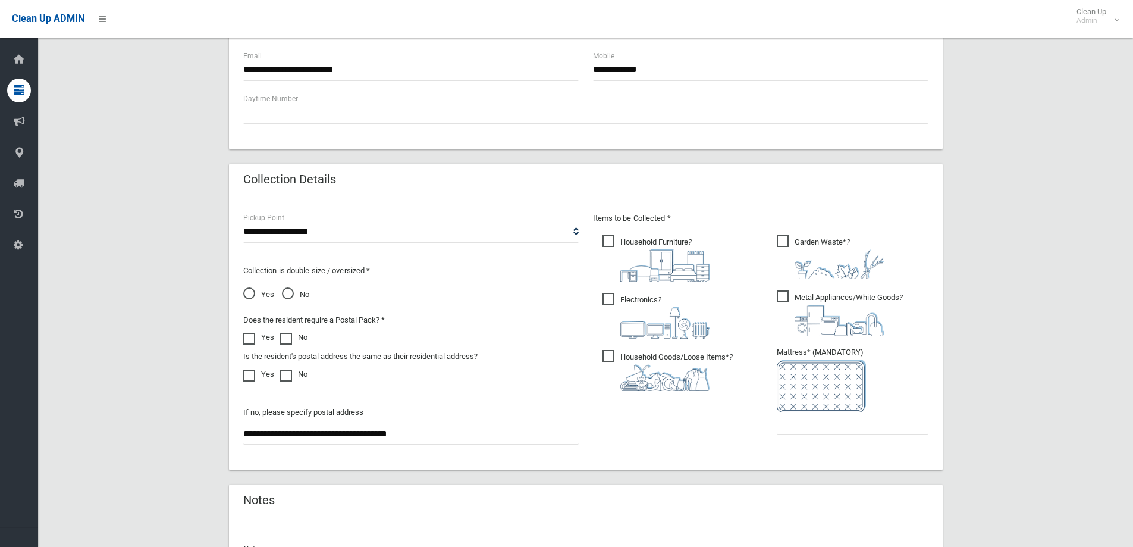
scroll to position [535, 0]
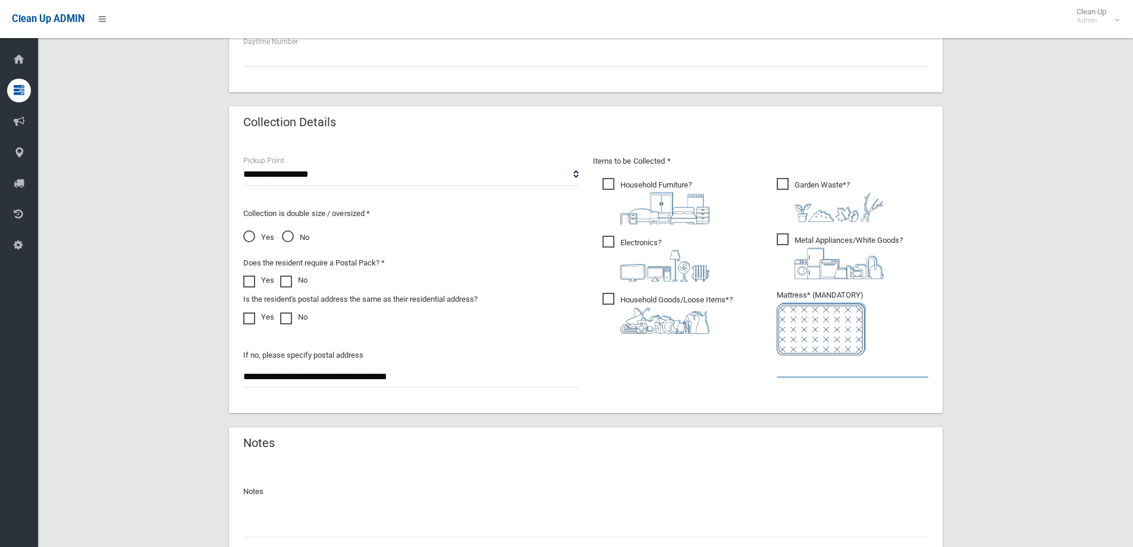
click at [828, 372] on input "text" at bounding box center [853, 366] width 152 height 22
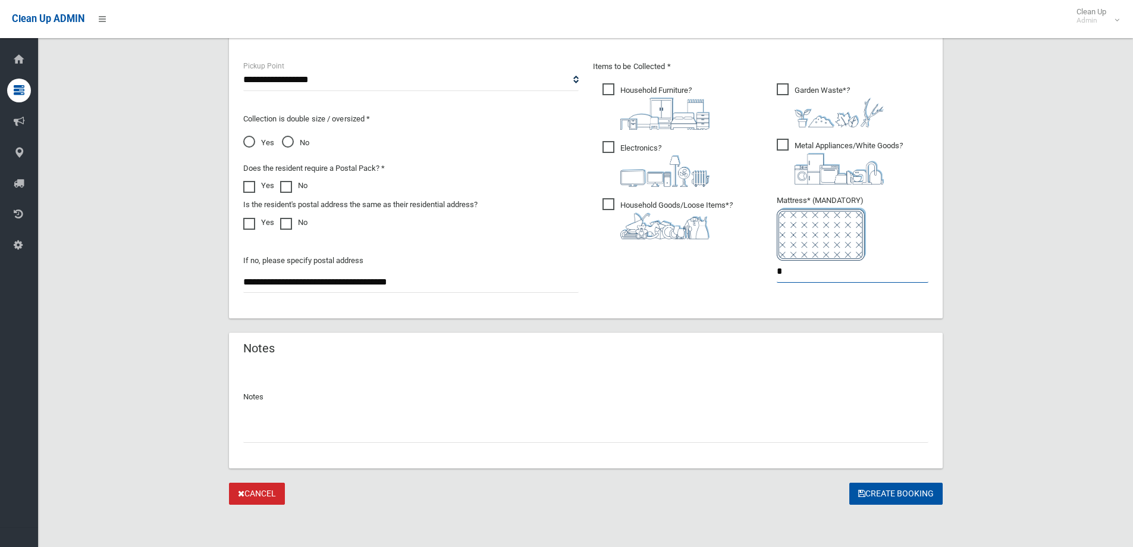
scroll to position [631, 0]
type input "*"
click at [287, 437] on input "text" at bounding box center [585, 431] width 685 height 22
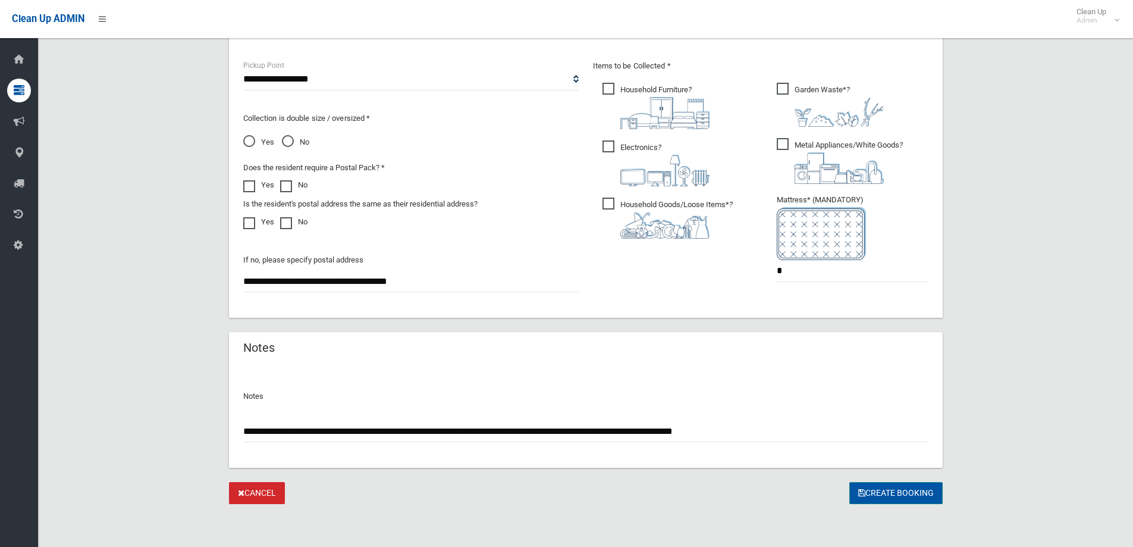
type input "**********"
click at [902, 491] on button "Create Booking" at bounding box center [895, 493] width 93 height 22
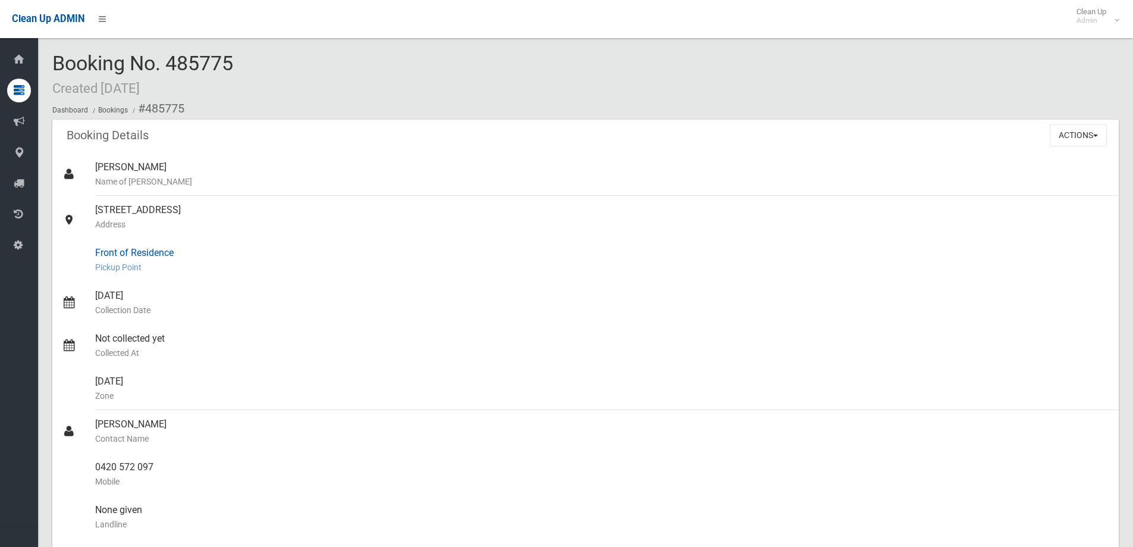
scroll to position [59, 0]
